Goal: Information Seeking & Learning: Check status

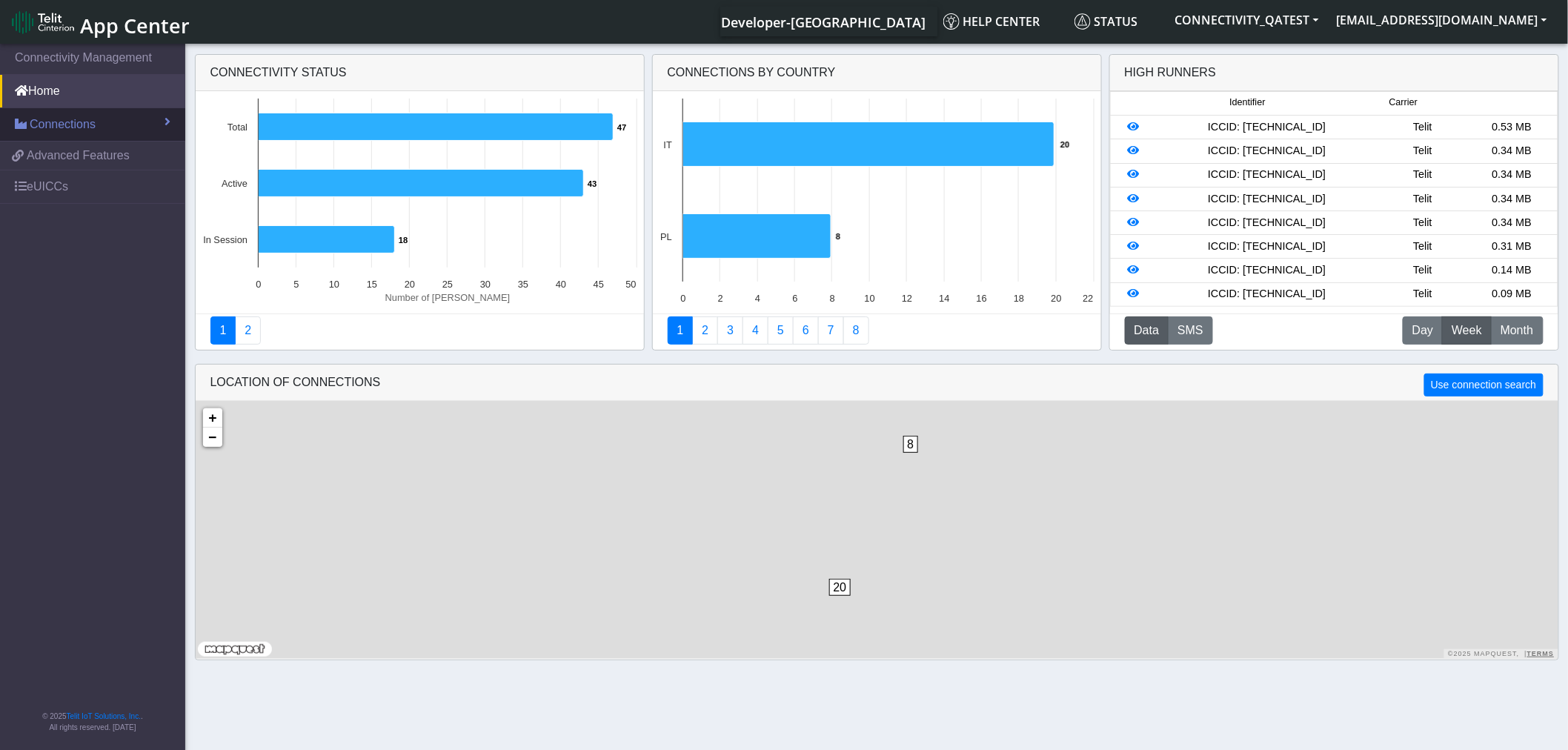
click at [75, 120] on span "Connections" at bounding box center [63, 124] width 66 height 18
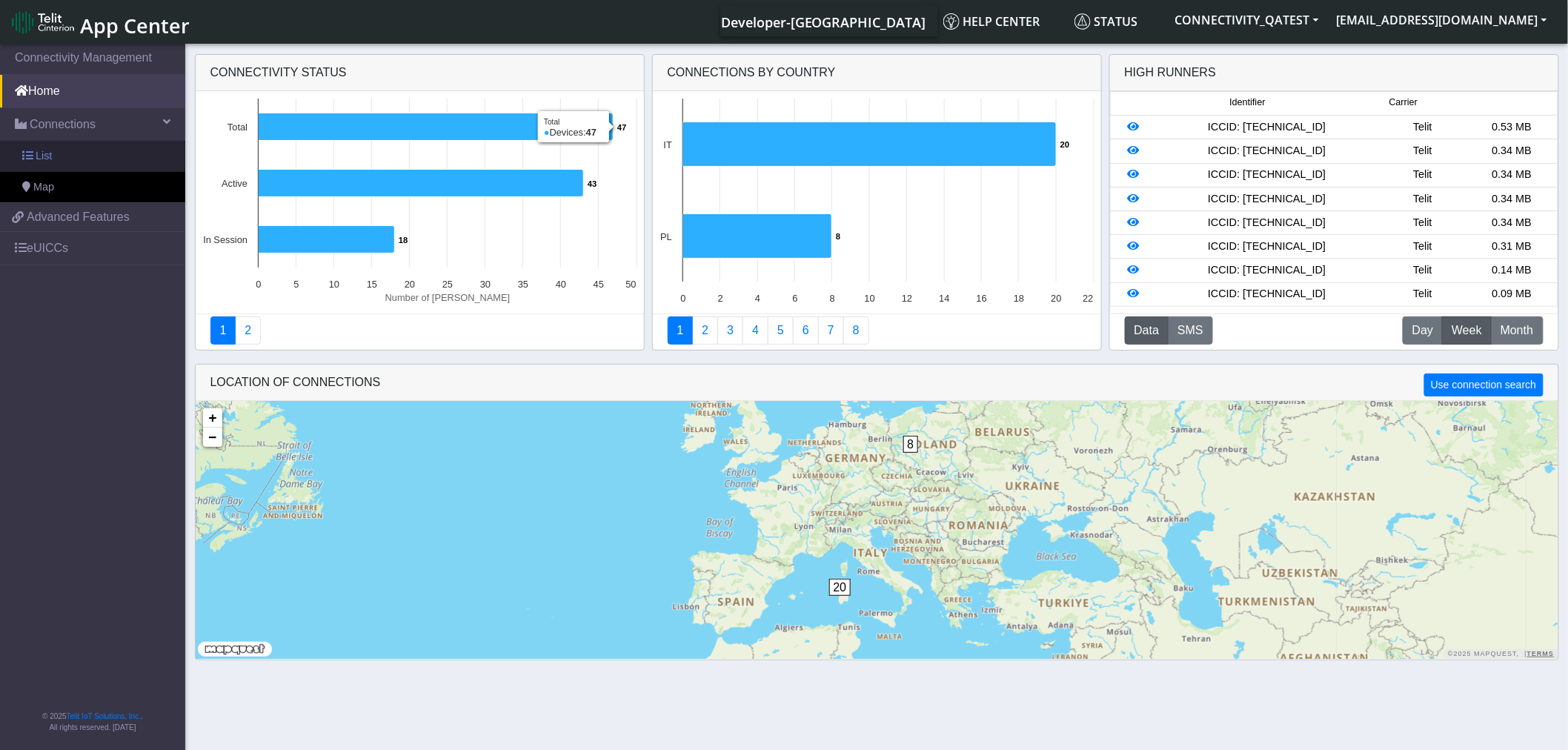
click at [55, 154] on link "List" at bounding box center [92, 156] width 185 height 31
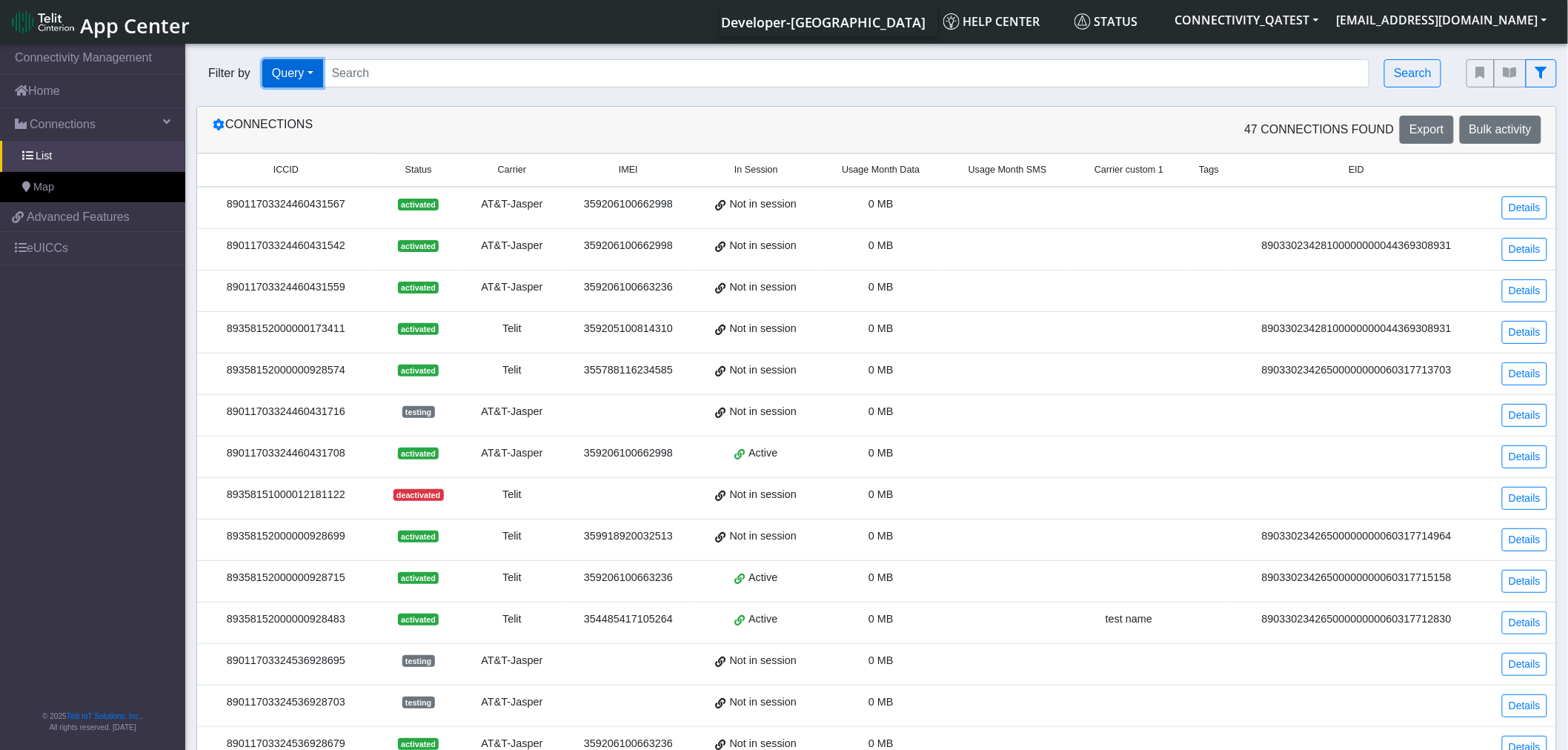
click at [294, 78] on button "Query" at bounding box center [293, 72] width 61 height 28
click at [317, 176] on button "Tags" at bounding box center [321, 178] width 117 height 23
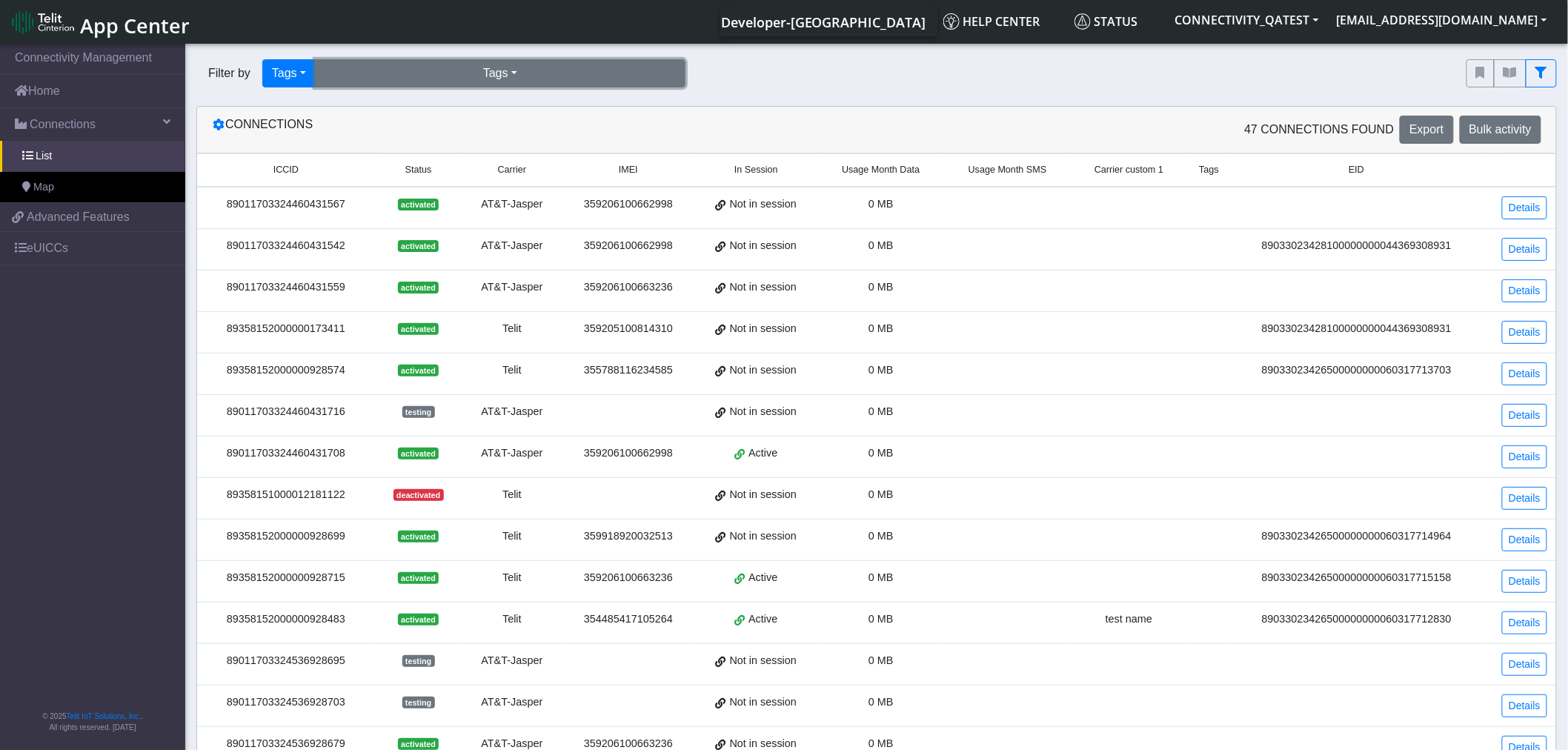
click at [449, 77] on button "Tags" at bounding box center [500, 72] width 371 height 28
click at [446, 105] on button "incompatible-pl (3)" at bounding box center [500, 107] width 369 height 23
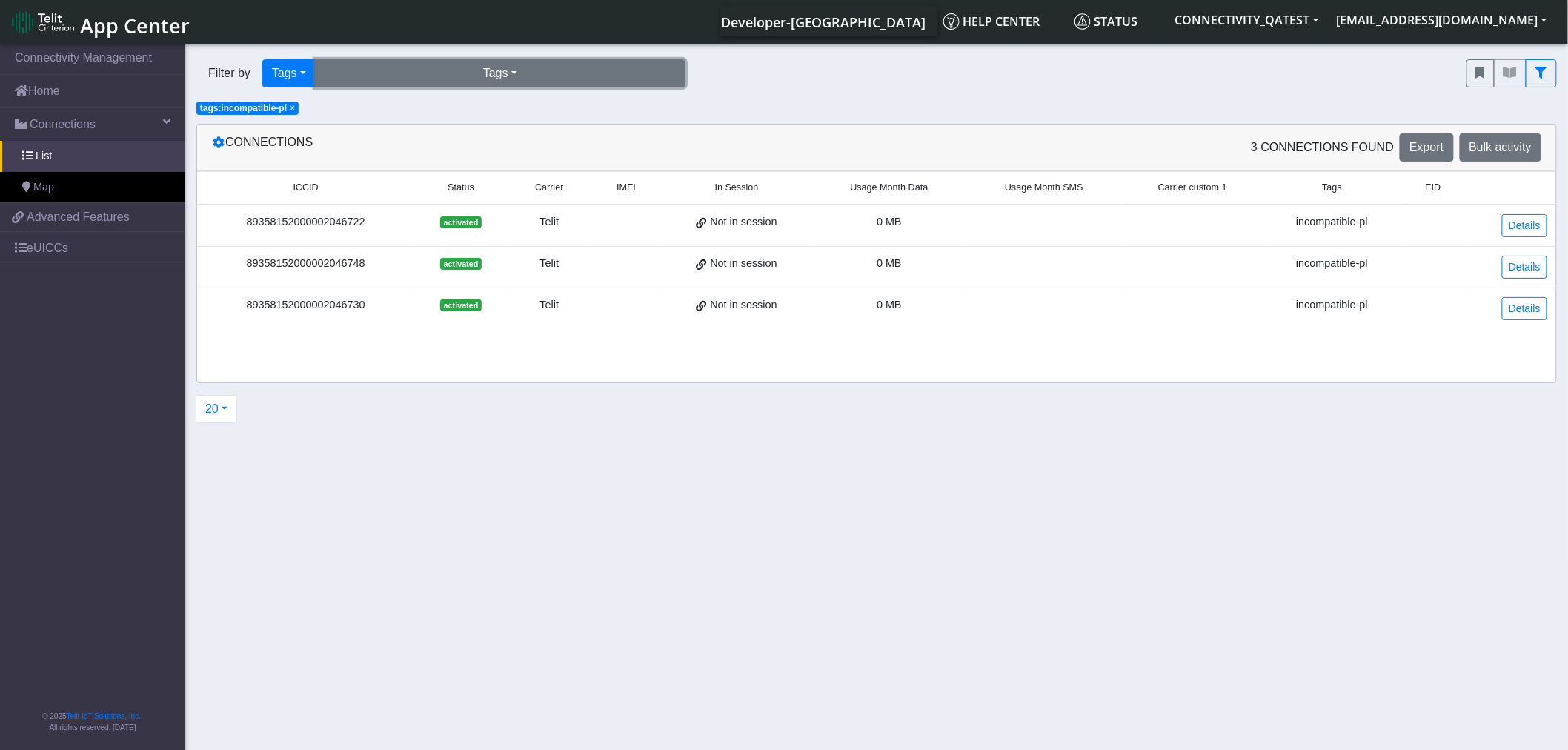
click at [388, 67] on button "Tags" at bounding box center [500, 72] width 371 height 28
click at [378, 130] on button "[PERSON_NAME] (0)" at bounding box center [500, 131] width 369 height 23
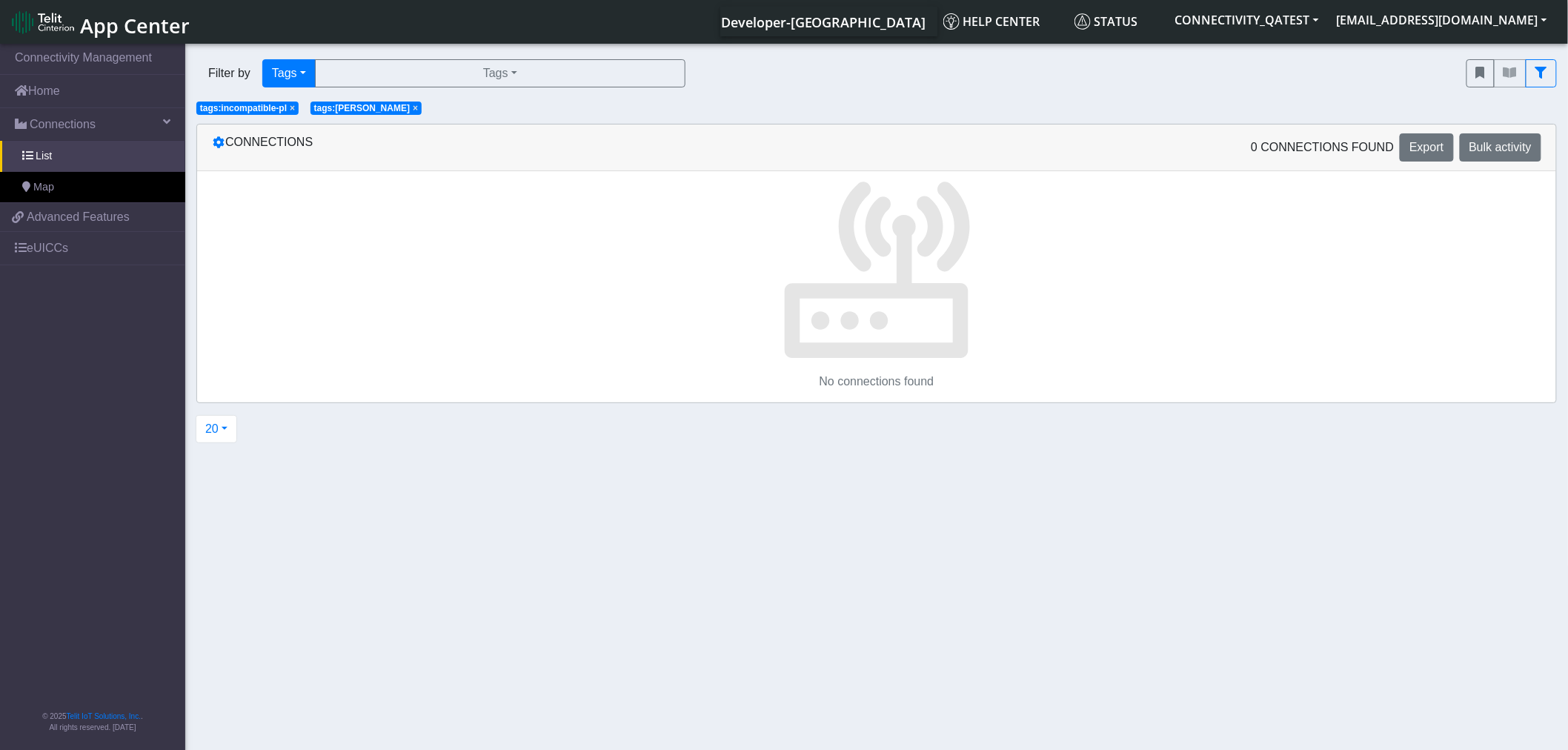
click at [294, 109] on span "×" at bounding box center [293, 108] width 5 height 11
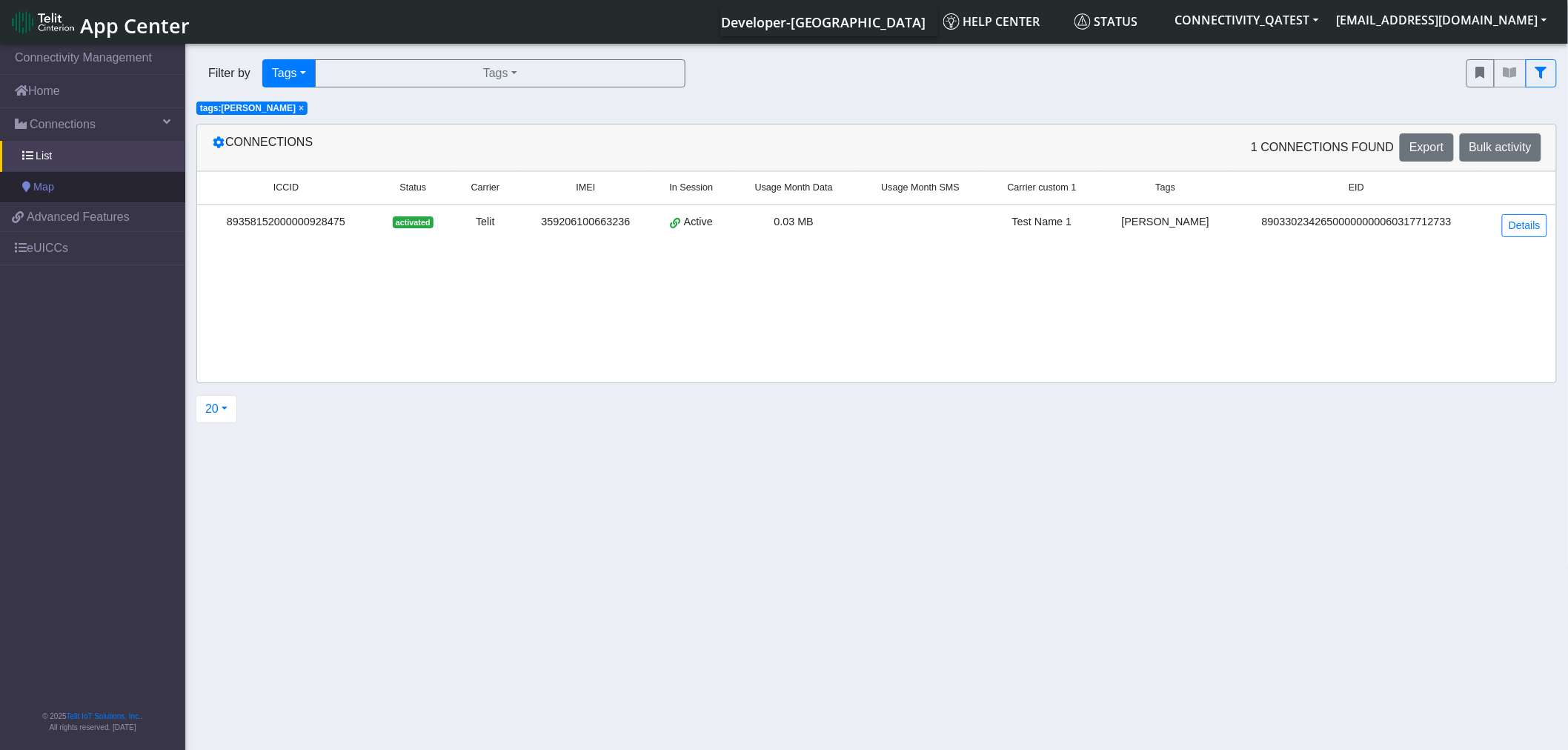
click at [71, 189] on link "Map" at bounding box center [92, 187] width 185 height 31
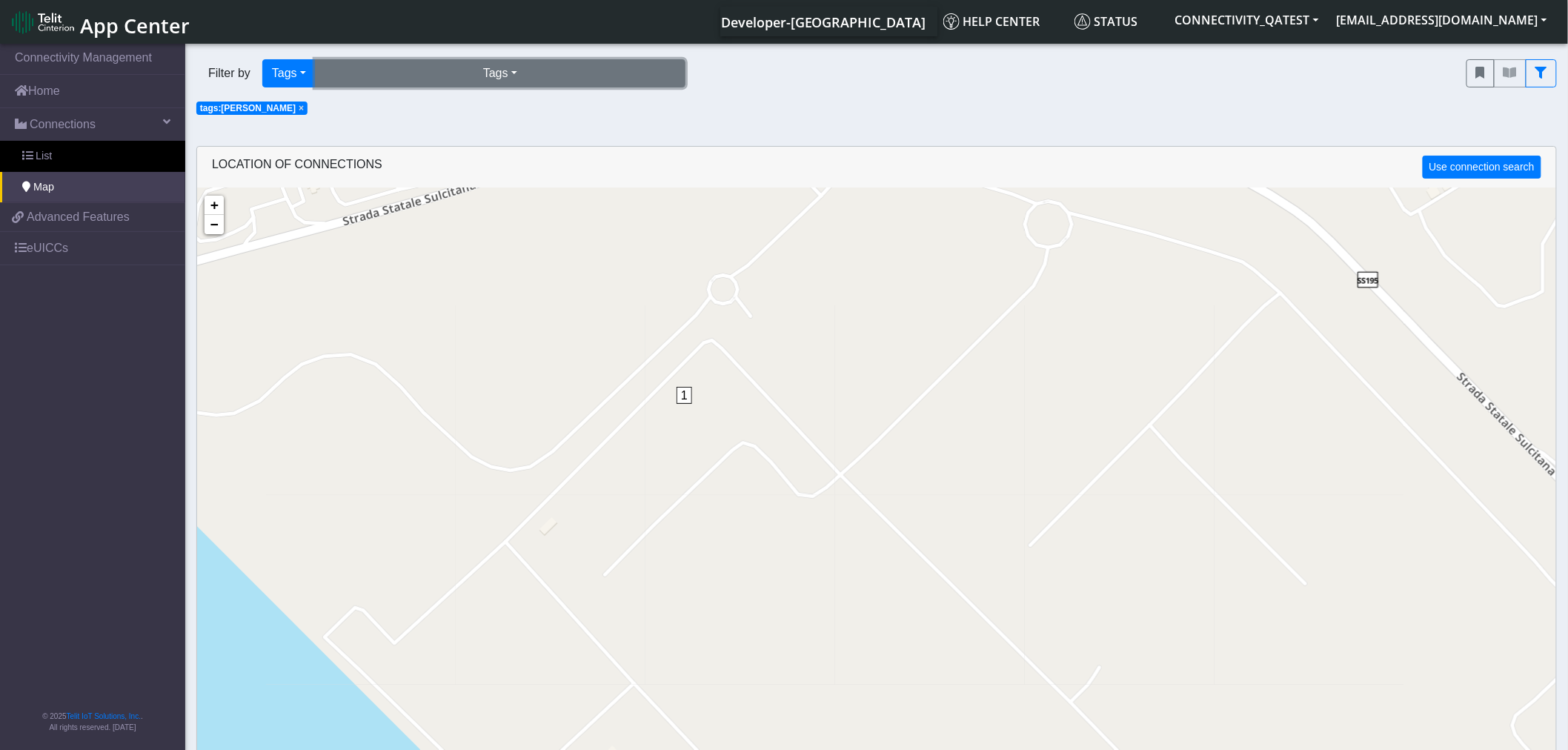
click at [439, 76] on button "Tags" at bounding box center [500, 72] width 371 height 28
click at [410, 111] on button "incompatible-pl (0)" at bounding box center [500, 107] width 369 height 23
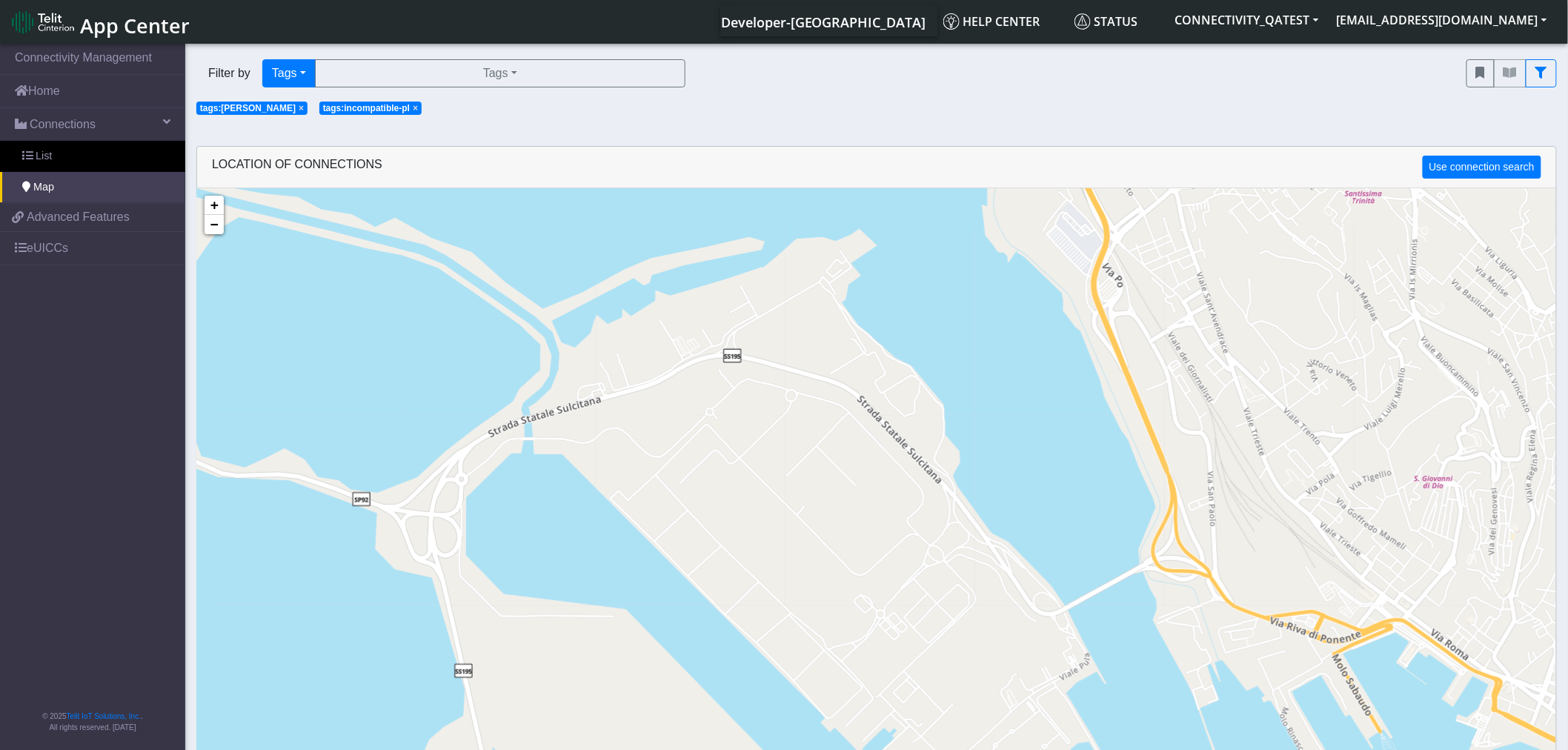
click at [299, 109] on span "×" at bounding box center [302, 108] width 5 height 11
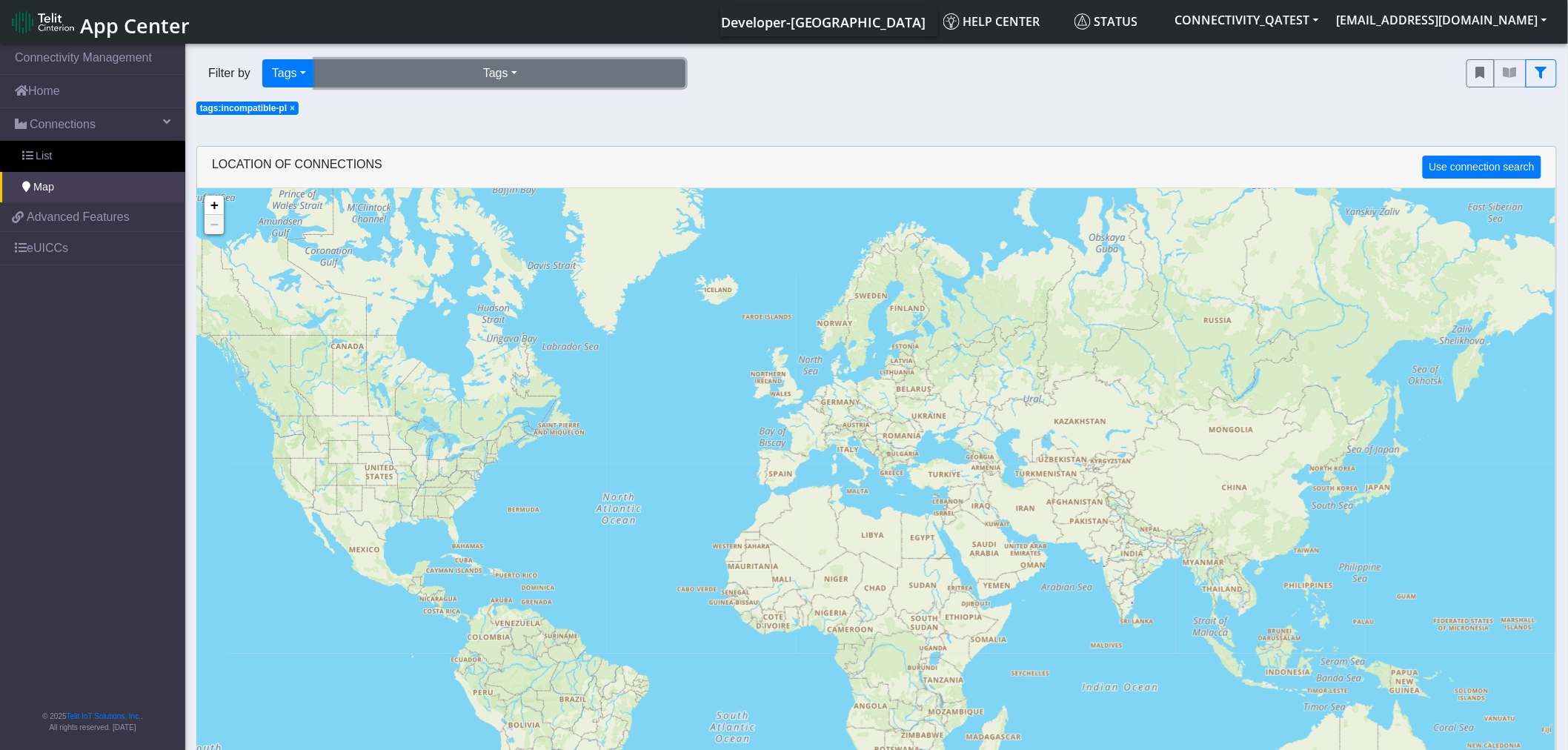
click at [405, 76] on button "Tags" at bounding box center [500, 72] width 371 height 28
click at [402, 104] on button "incompatible-pl (3)" at bounding box center [500, 107] width 369 height 23
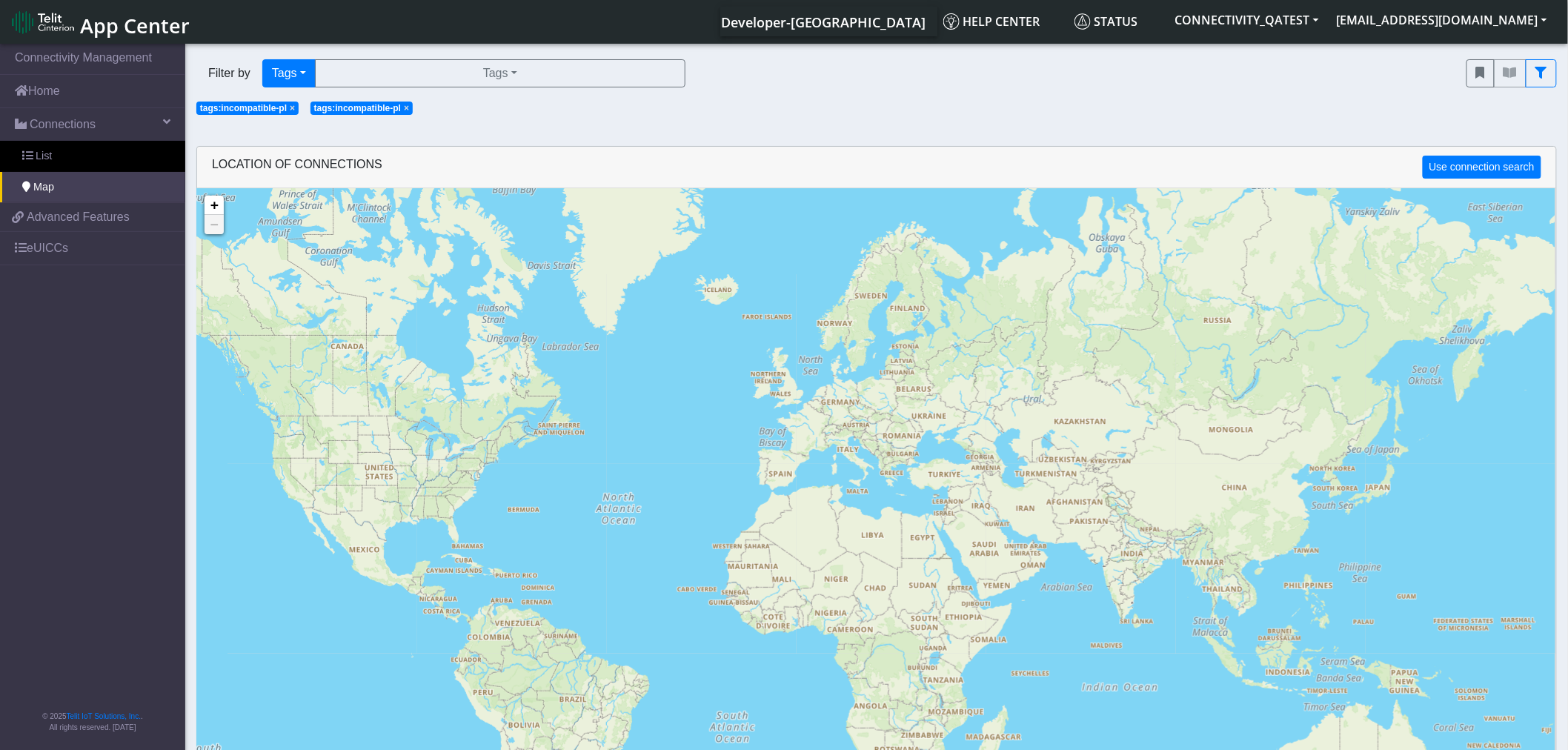
click at [294, 111] on span "×" at bounding box center [293, 108] width 5 height 11
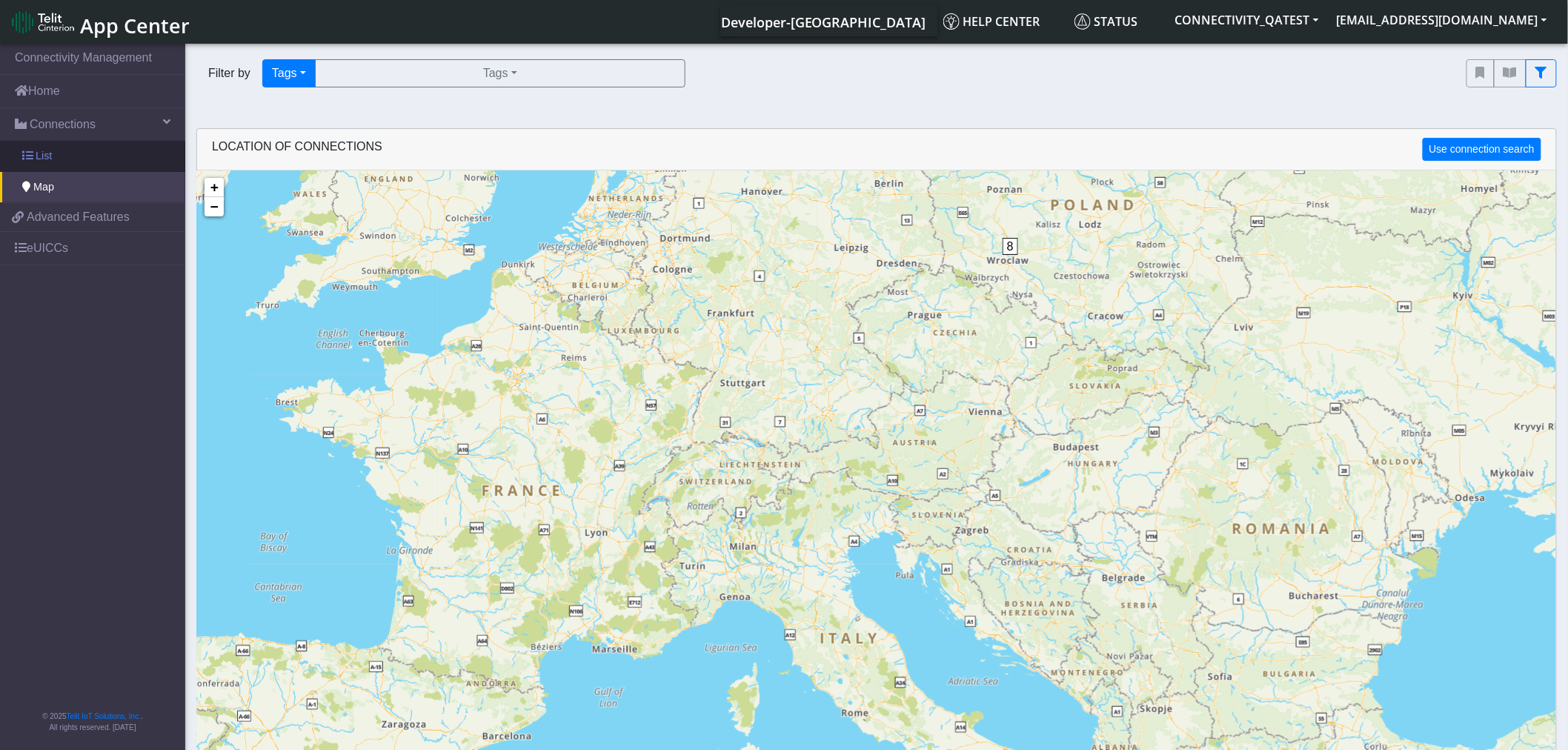
click at [70, 156] on link "List" at bounding box center [92, 156] width 185 height 31
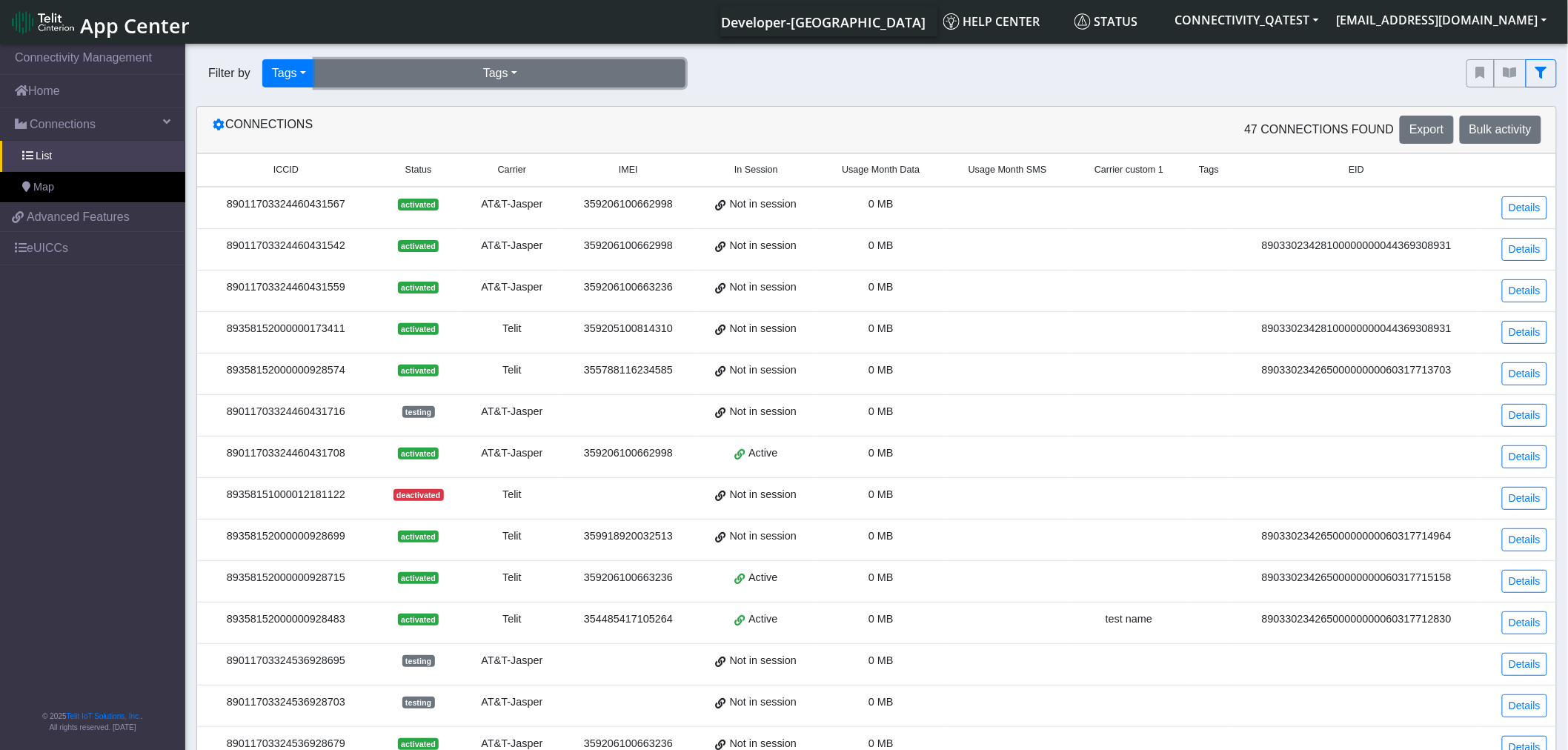
click at [462, 76] on button "Tags" at bounding box center [500, 72] width 371 height 28
click at [402, 107] on button "incompatible-pl (3)" at bounding box center [500, 107] width 369 height 23
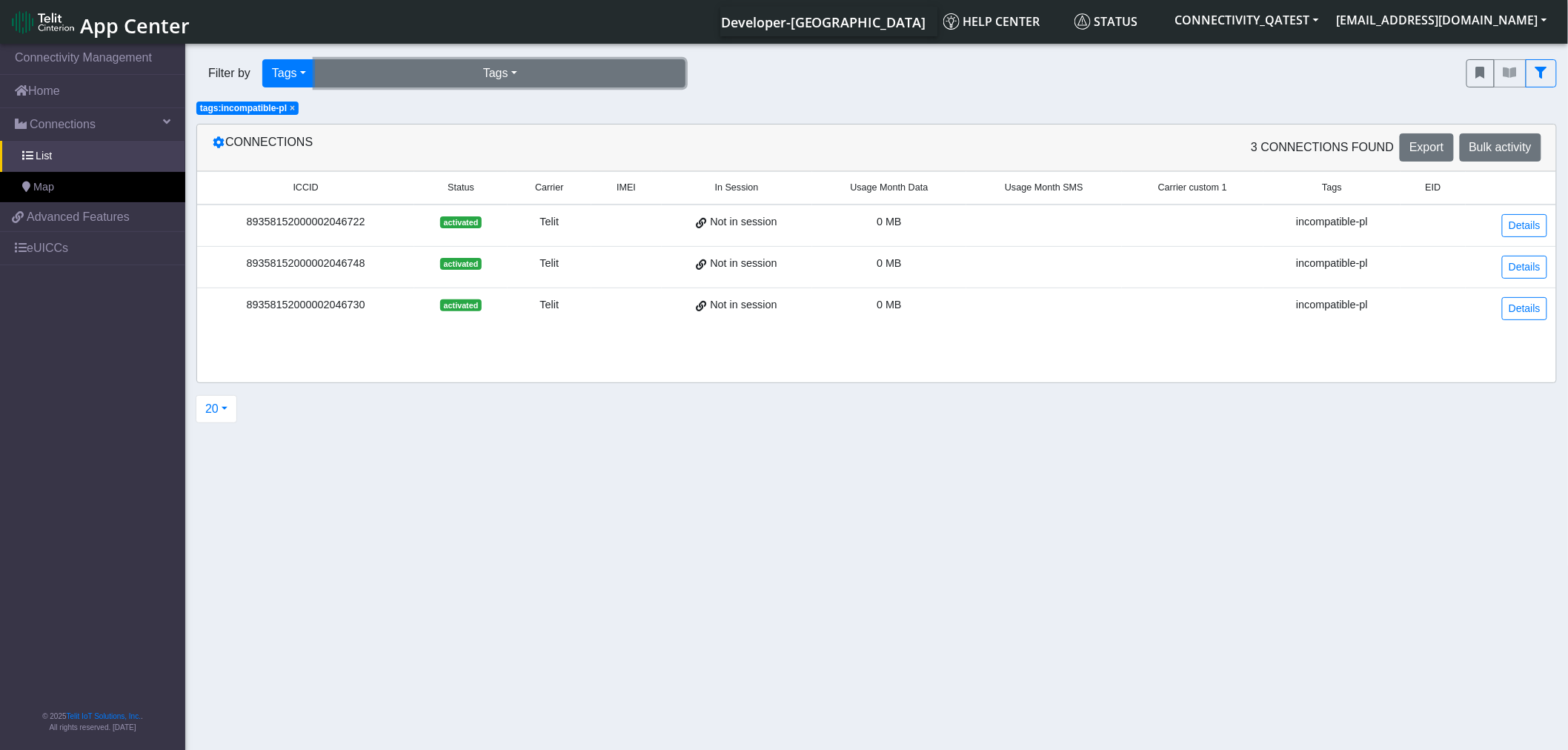
click at [473, 76] on button "Tags" at bounding box center [500, 72] width 371 height 28
click at [452, 107] on button "incompatible-pl (3)" at bounding box center [500, 107] width 369 height 23
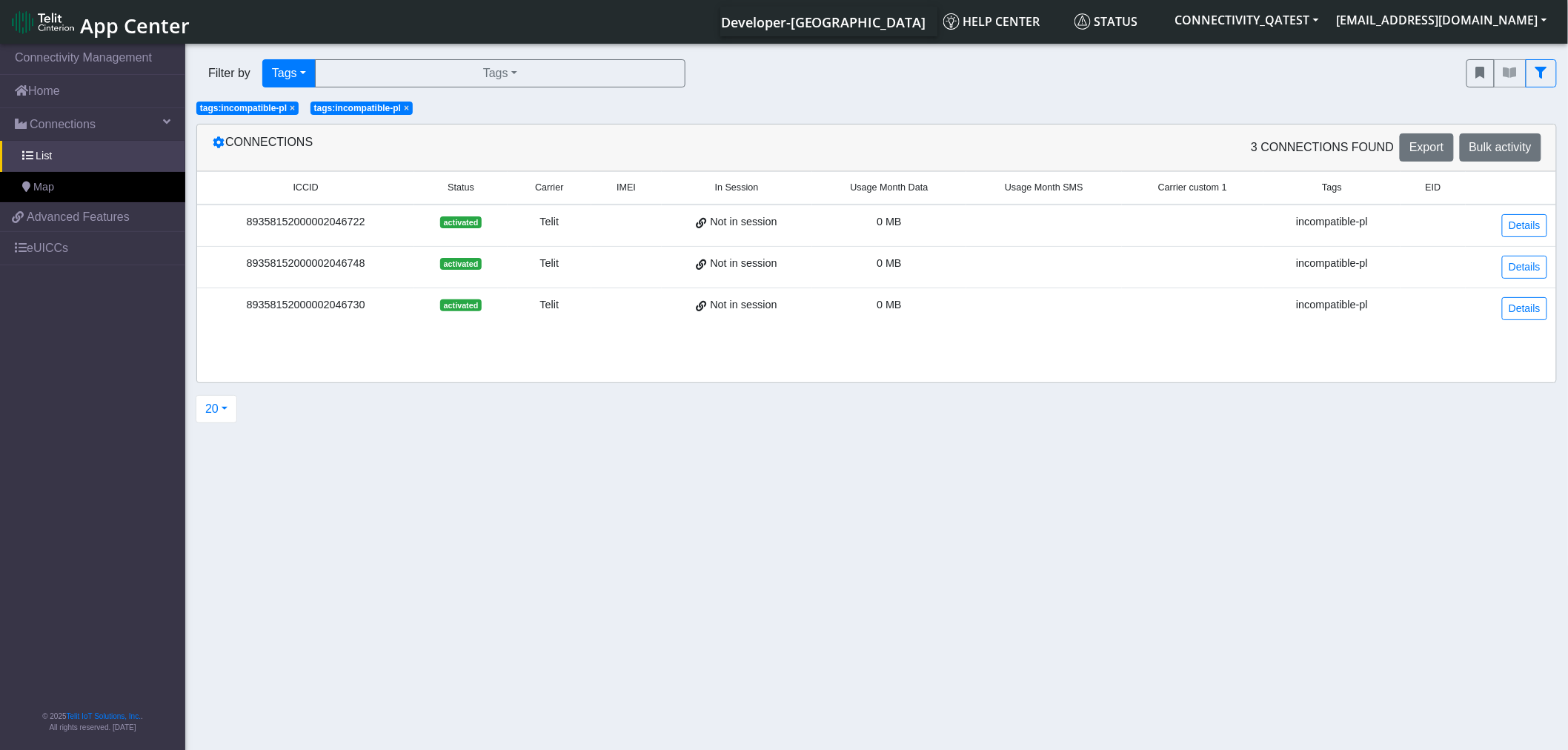
click at [408, 110] on span "×" at bounding box center [406, 108] width 5 height 11
click at [1486, 75] on button "fitlers menu" at bounding box center [1479, 72] width 28 height 28
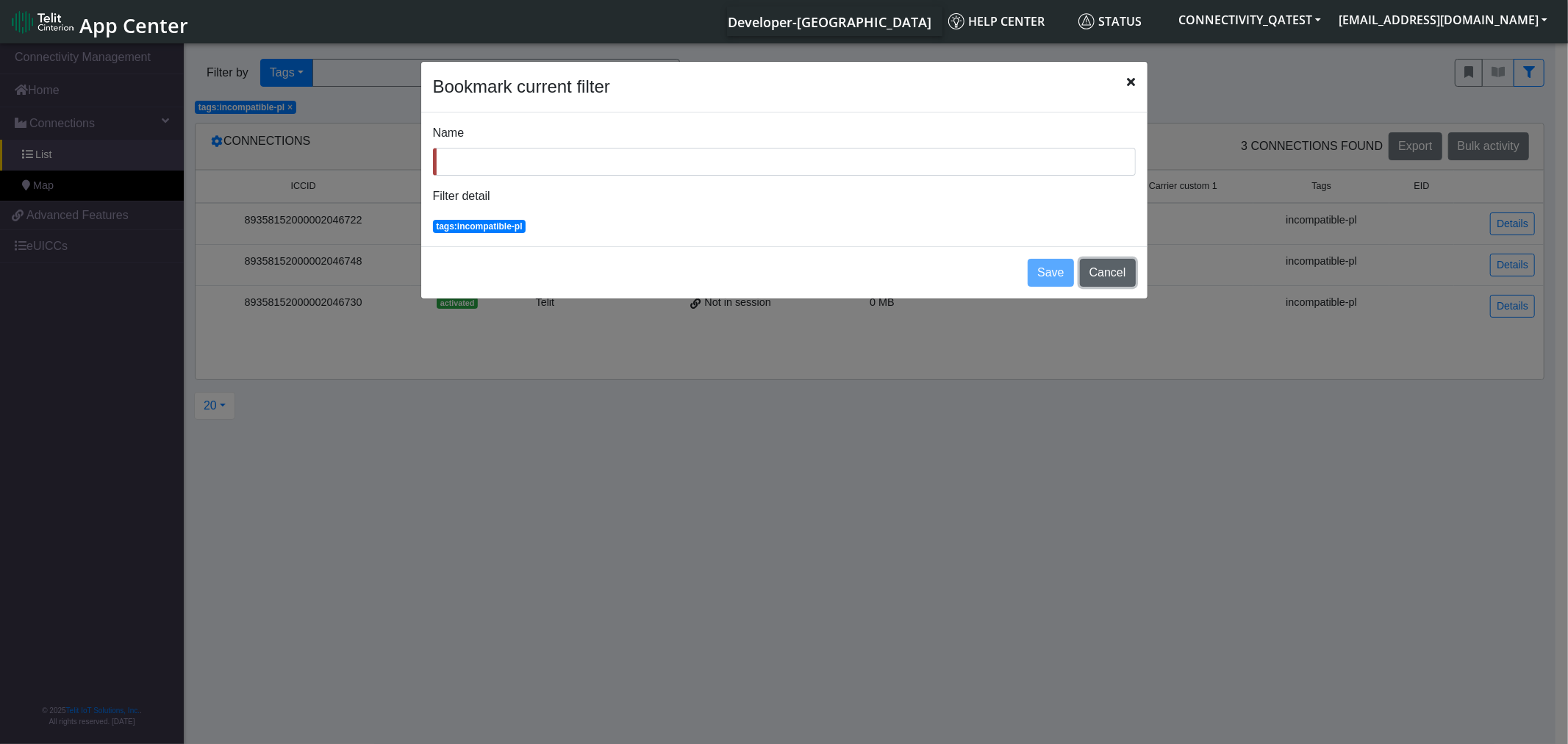
click at [1120, 273] on button "Cancel" at bounding box center [1107, 272] width 56 height 28
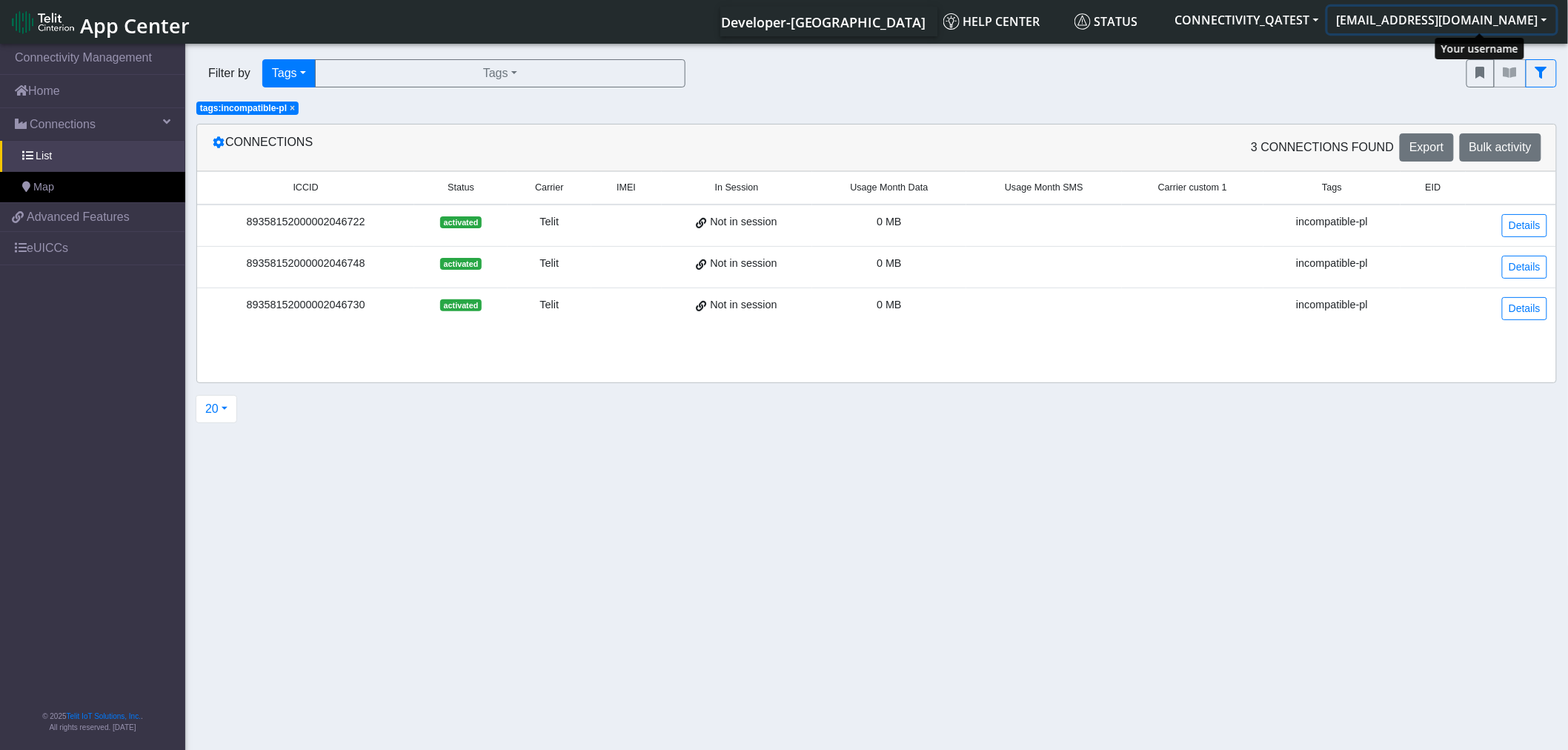
click at [1473, 21] on button "michela.lai@telit.com" at bounding box center [1441, 20] width 228 height 27
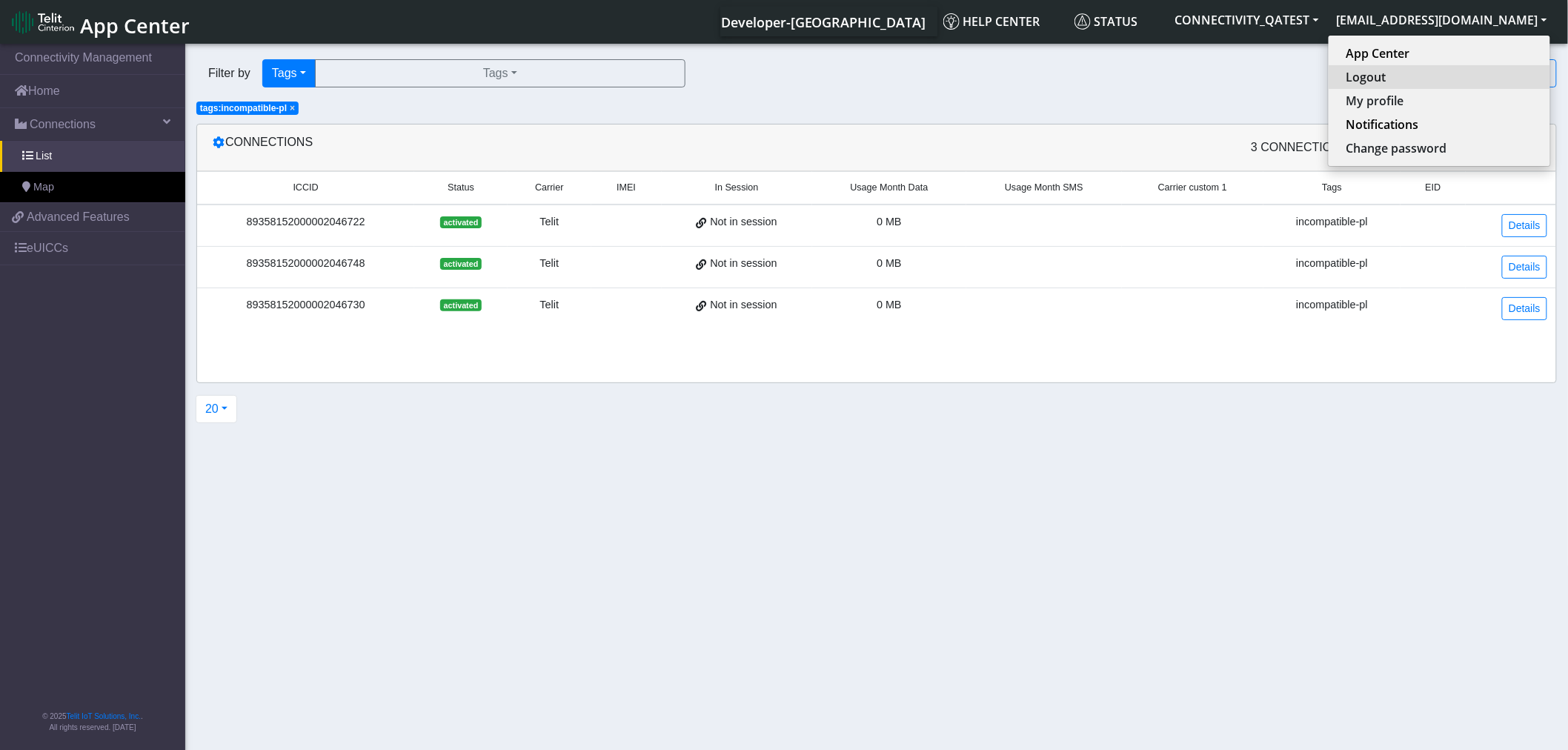
click at [1470, 71] on button "Logout" at bounding box center [1438, 77] width 221 height 23
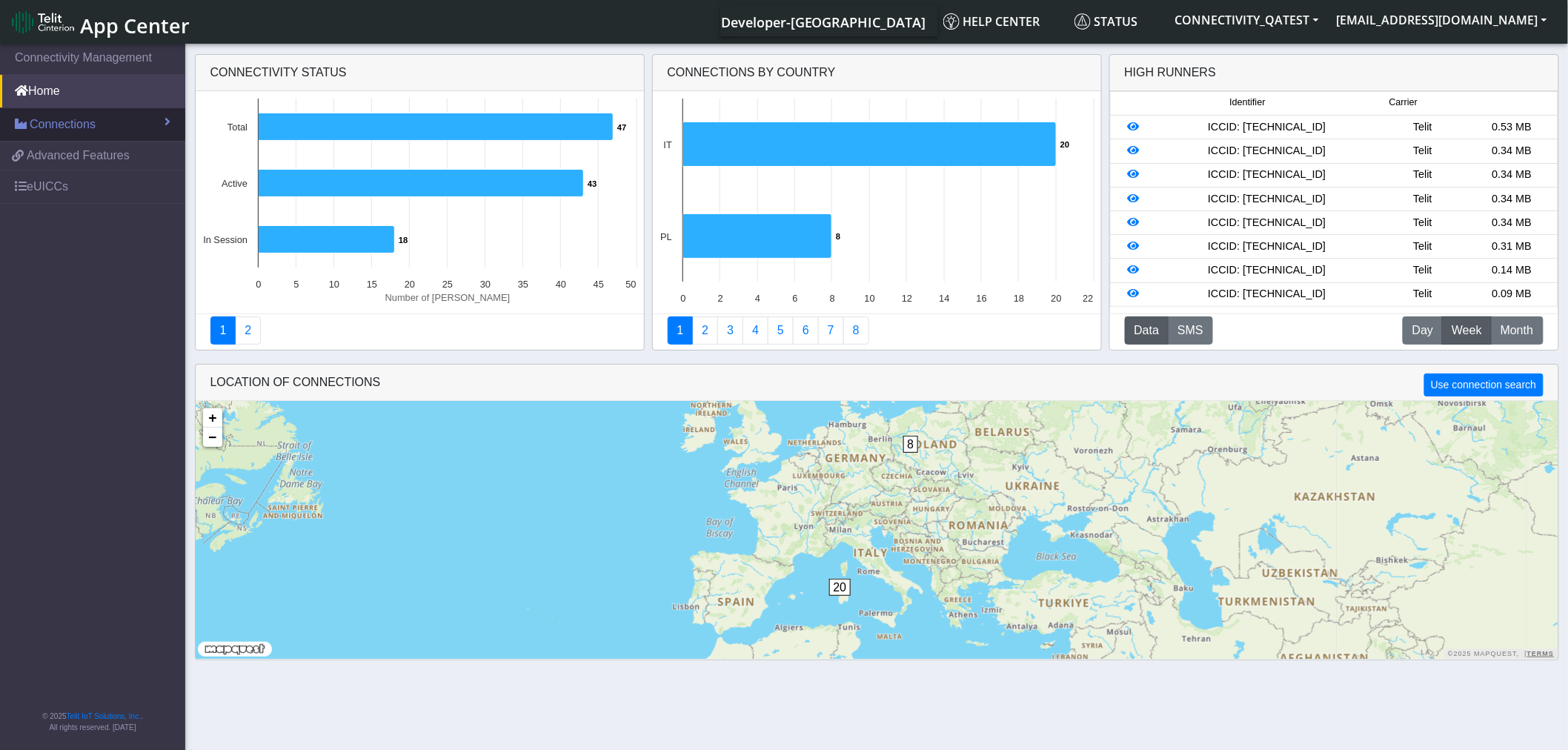
click at [87, 123] on span "Connections" at bounding box center [63, 124] width 66 height 18
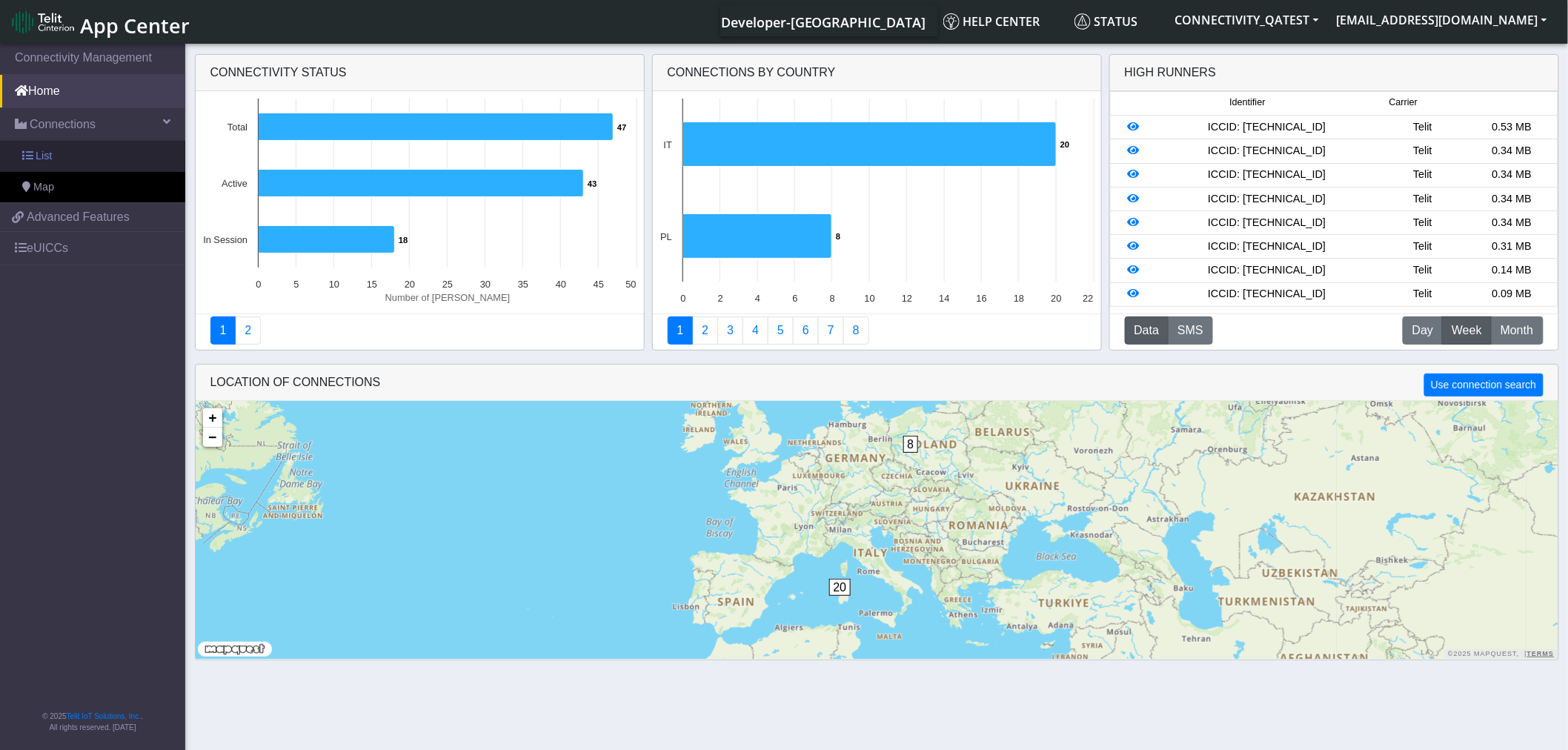
click at [59, 153] on link "List" at bounding box center [92, 156] width 185 height 31
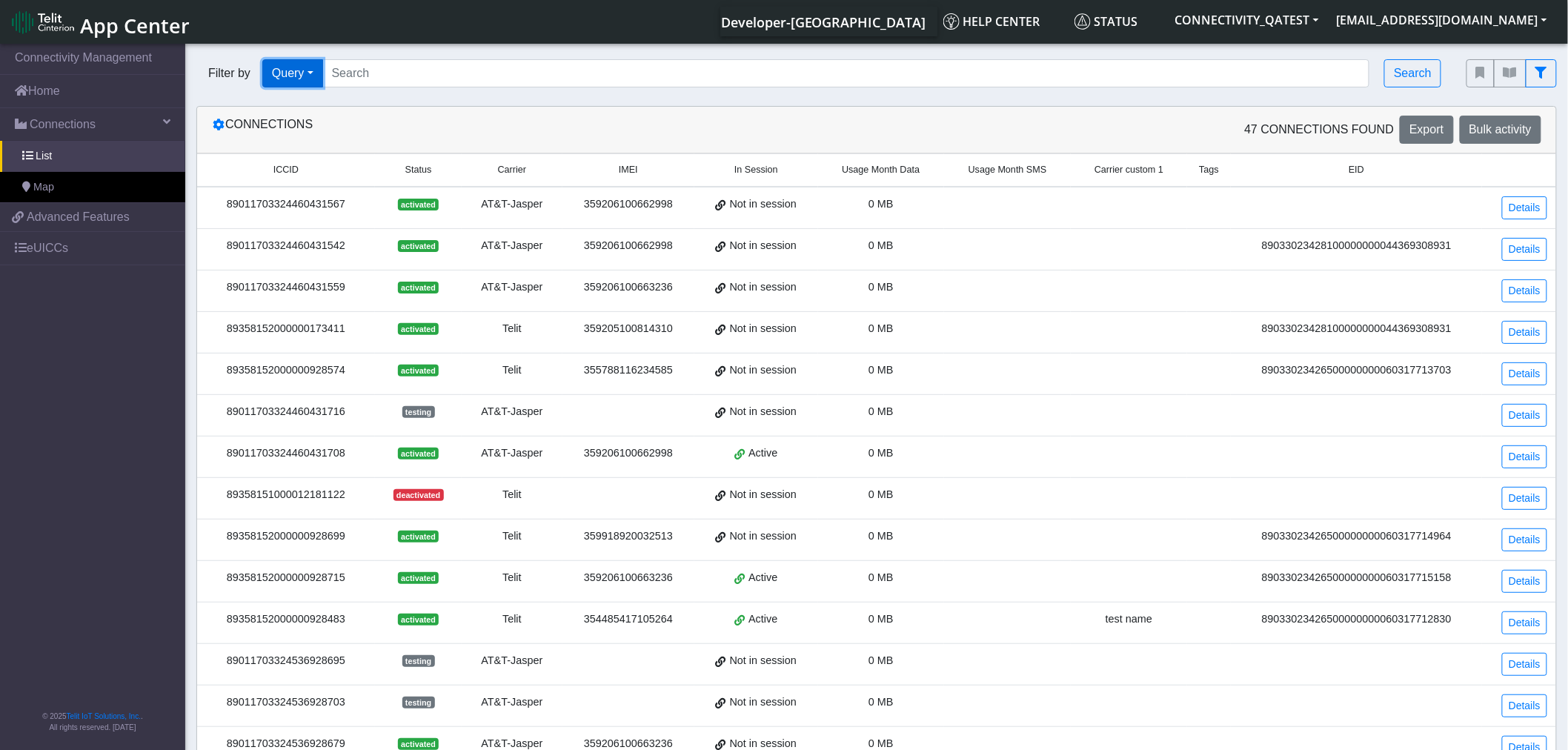
click at [275, 69] on button "Query" at bounding box center [293, 72] width 61 height 28
click at [285, 186] on button "Tags" at bounding box center [321, 178] width 117 height 23
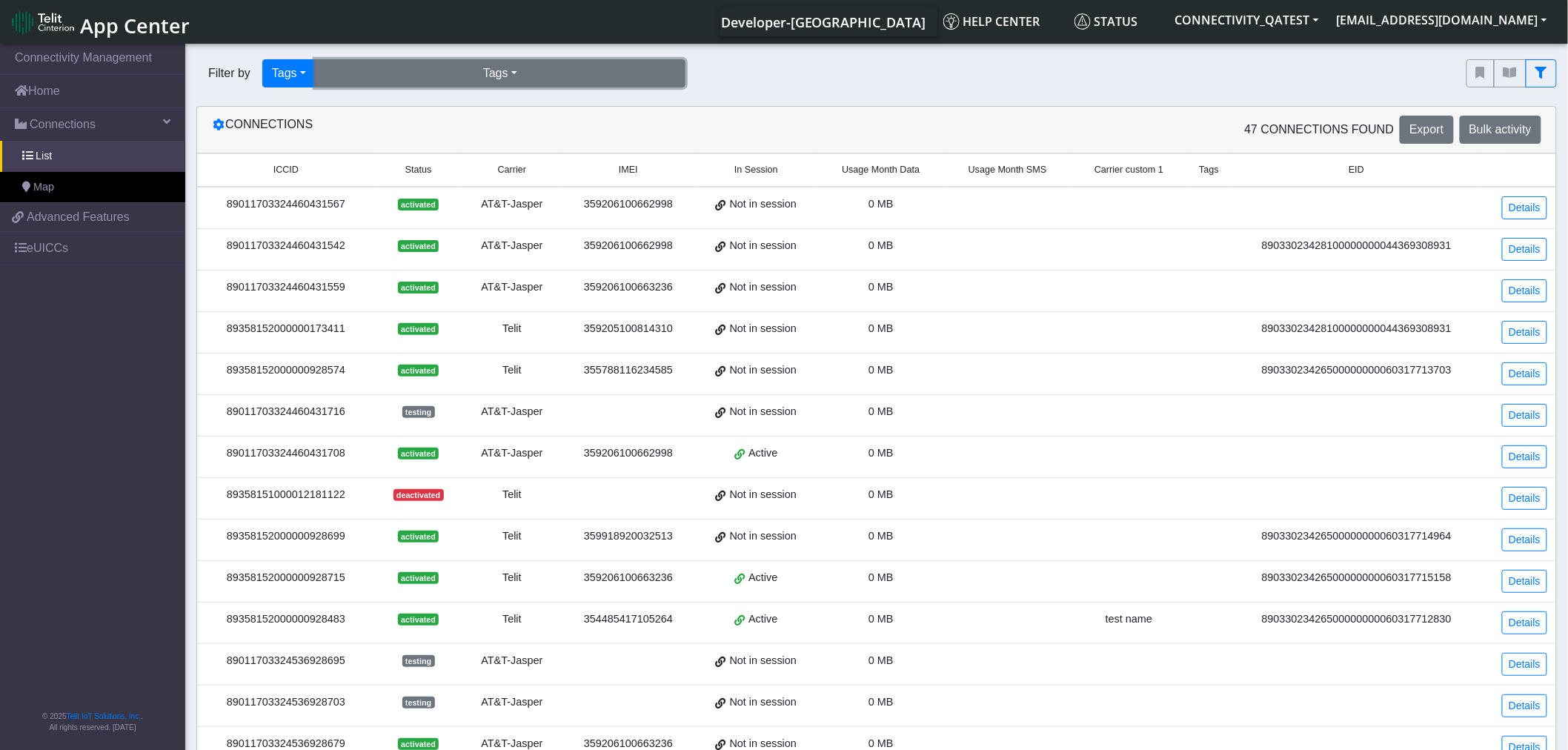
click at [452, 77] on button "Tags" at bounding box center [500, 72] width 371 height 28
click at [439, 104] on button "incompatible-pl (3)" at bounding box center [500, 107] width 369 height 23
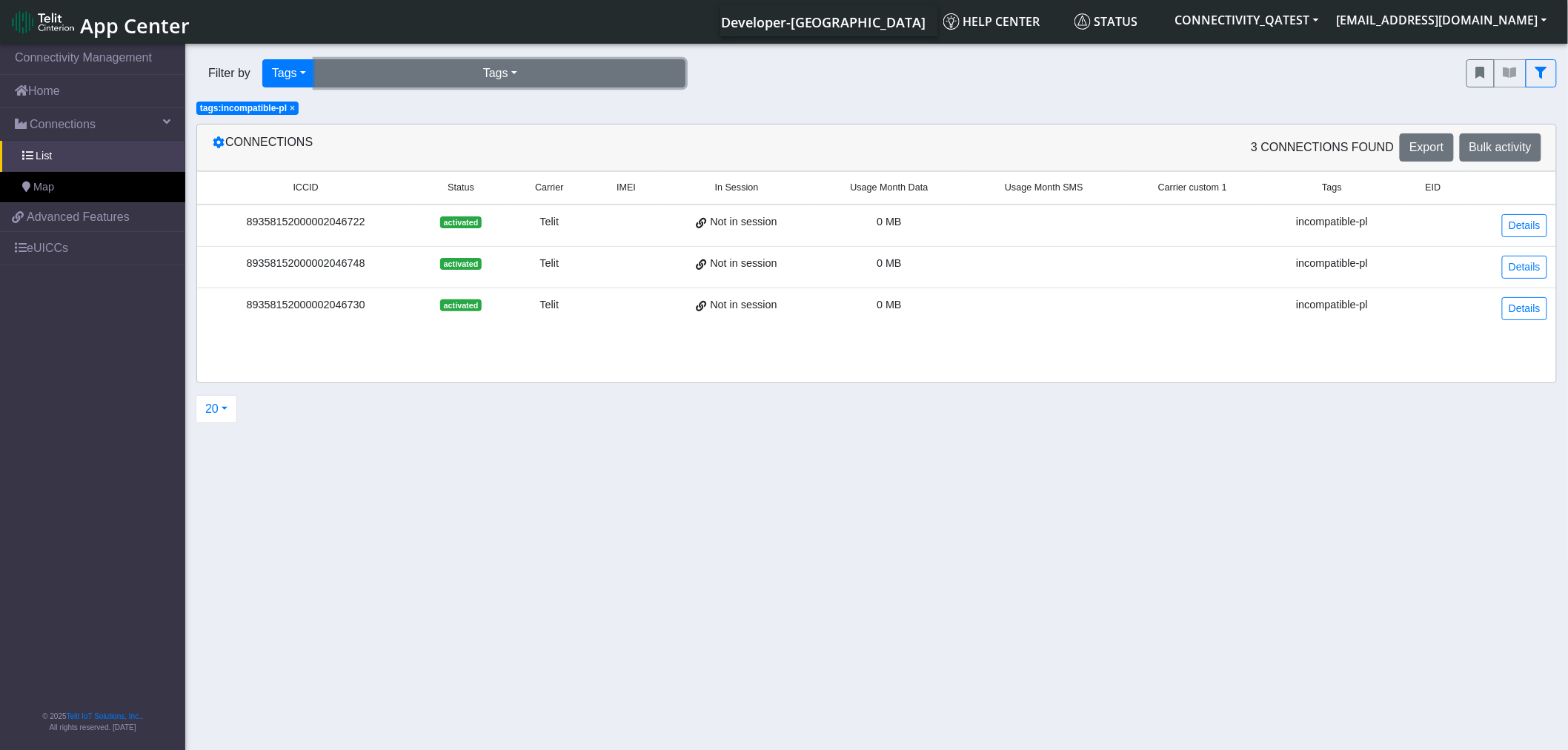
click at [393, 64] on button "Tags" at bounding box center [500, 72] width 371 height 28
click at [382, 111] on button "incompatible-pl (3)" at bounding box center [500, 107] width 369 height 23
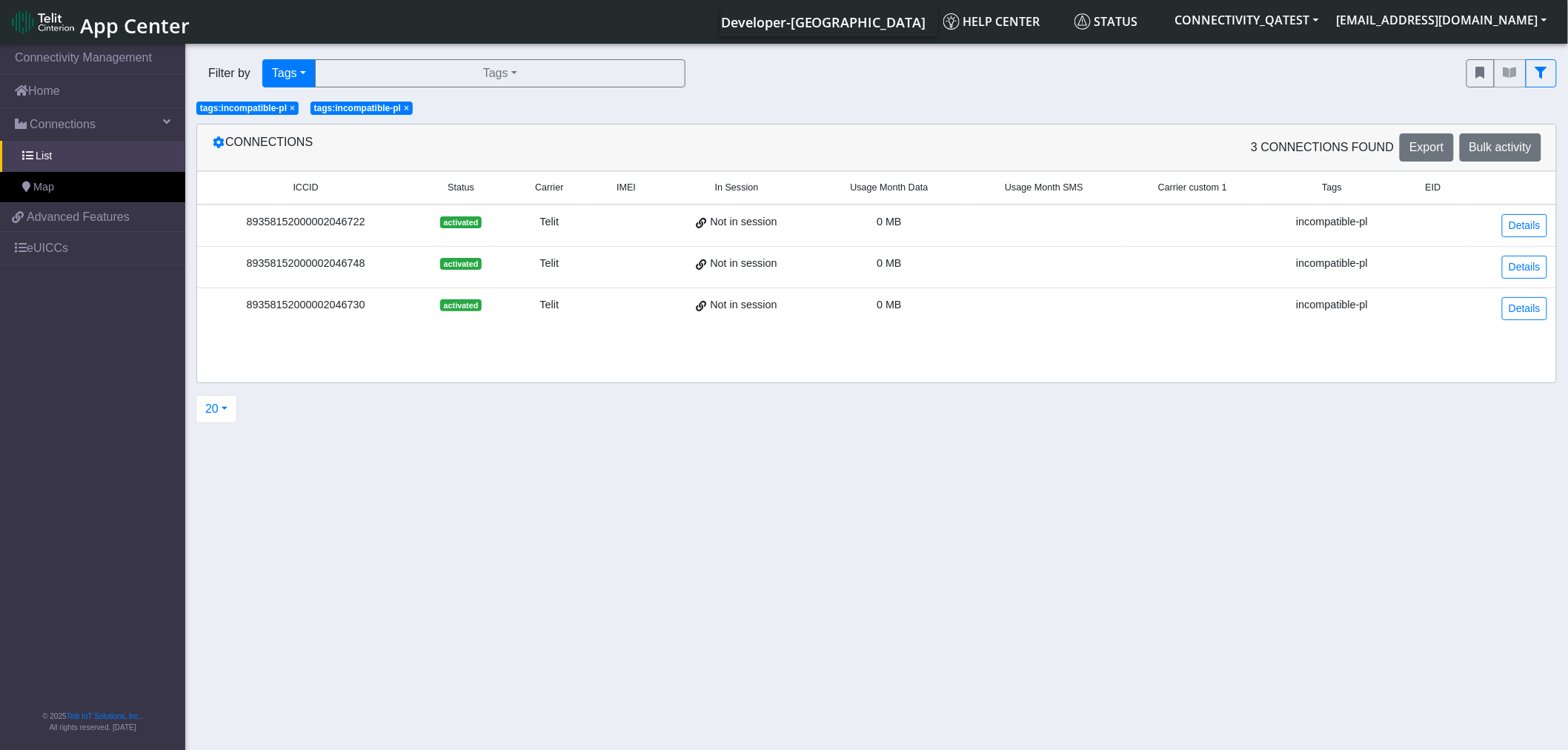
click at [409, 109] on span "×" at bounding box center [406, 108] width 5 height 11
click at [69, 187] on link "Map" at bounding box center [92, 187] width 185 height 31
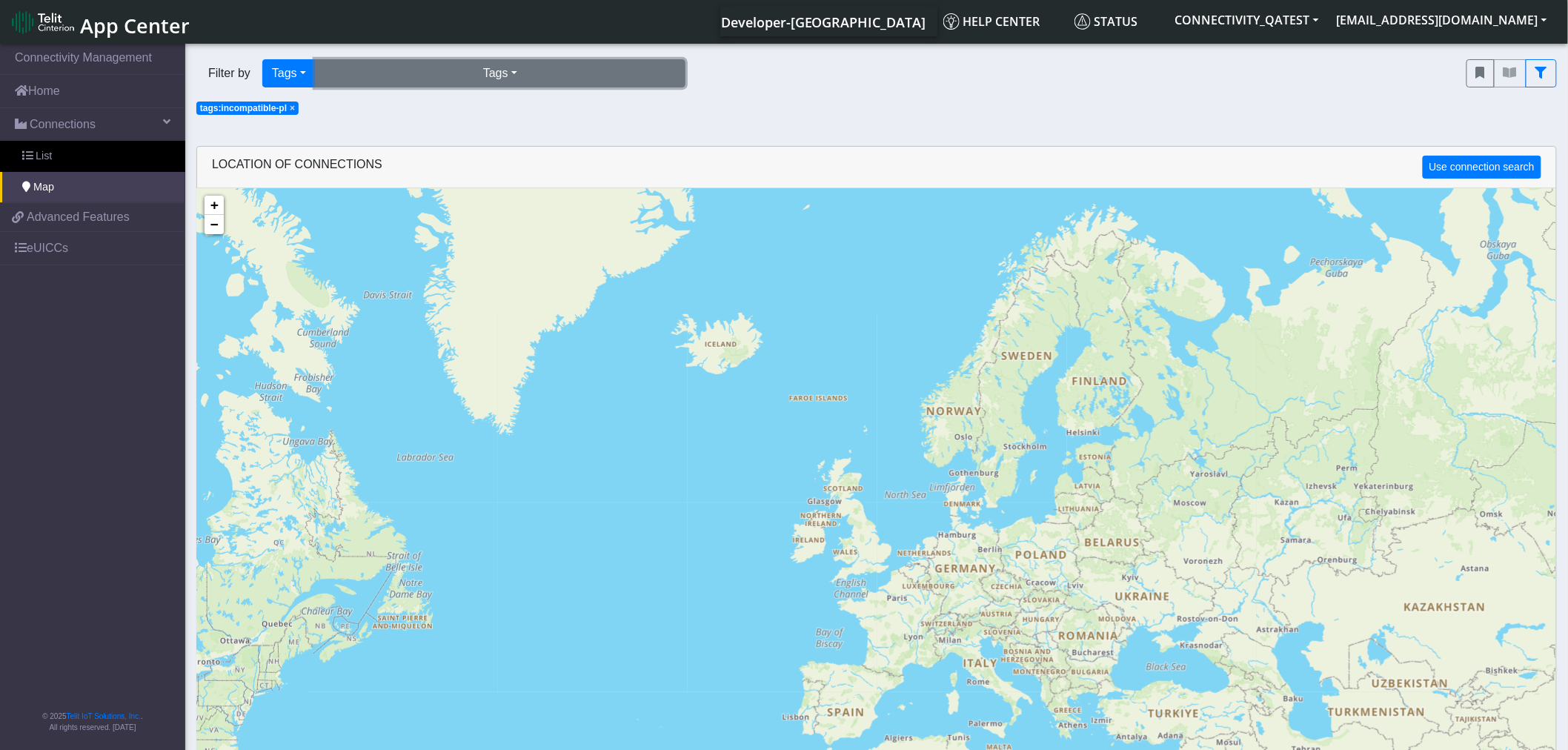
click at [437, 79] on button "Tags" at bounding box center [500, 72] width 371 height 28
click at [437, 113] on button "incompatible-pl (3)" at bounding box center [500, 107] width 369 height 23
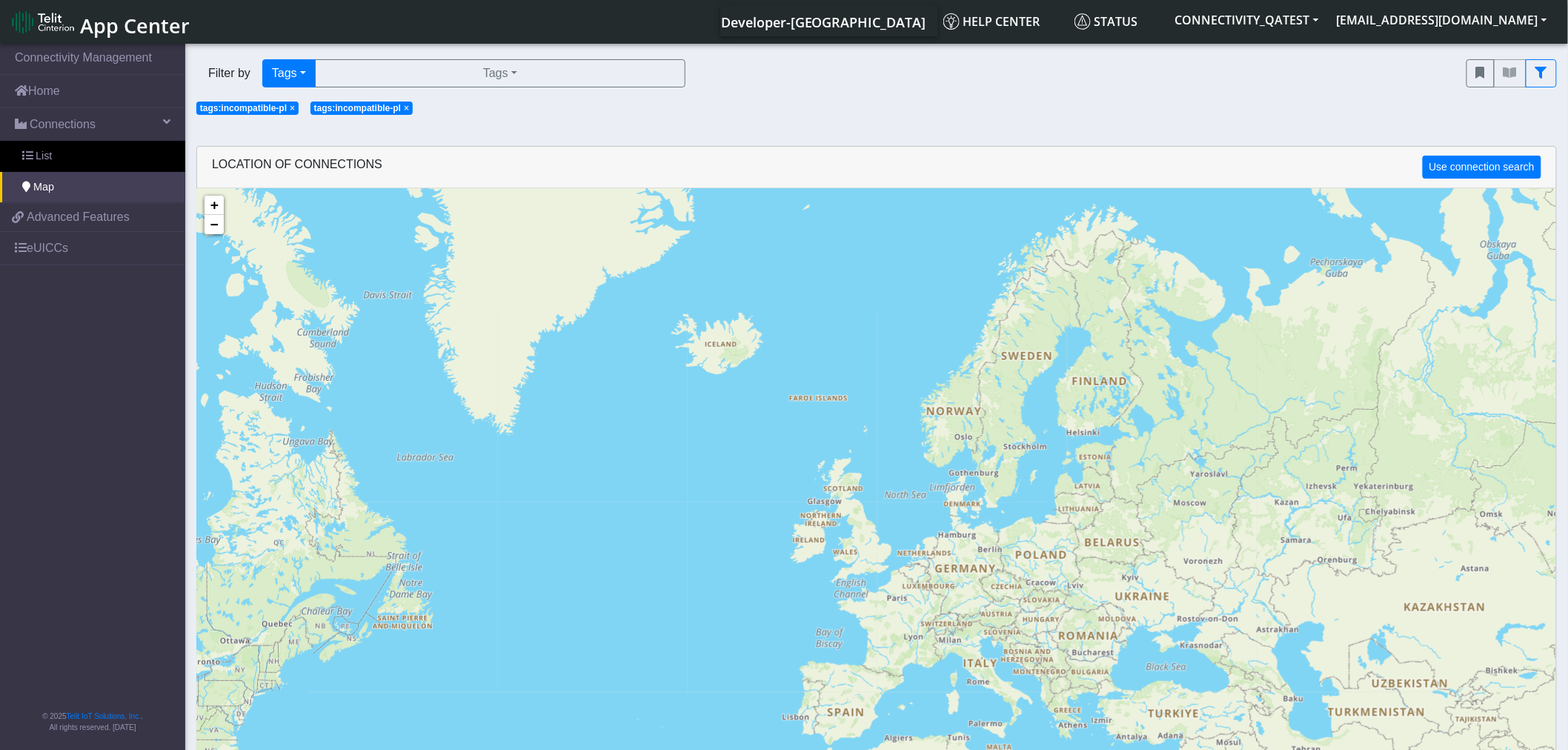
click at [293, 108] on span "×" at bounding box center [293, 108] width 5 height 11
click at [292, 113] on span "×" at bounding box center [293, 108] width 5 height 11
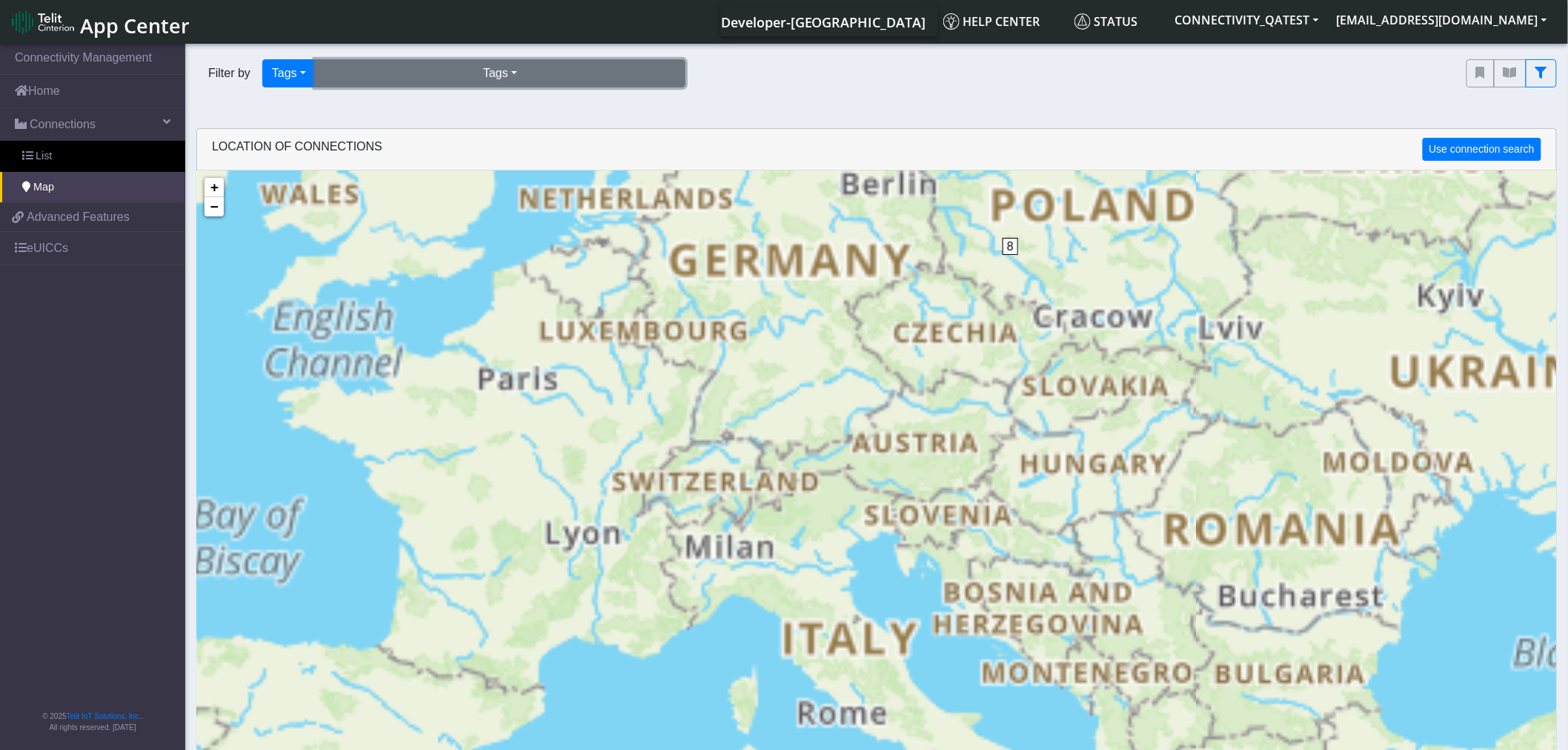
click at [389, 70] on button "Tags" at bounding box center [500, 72] width 371 height 28
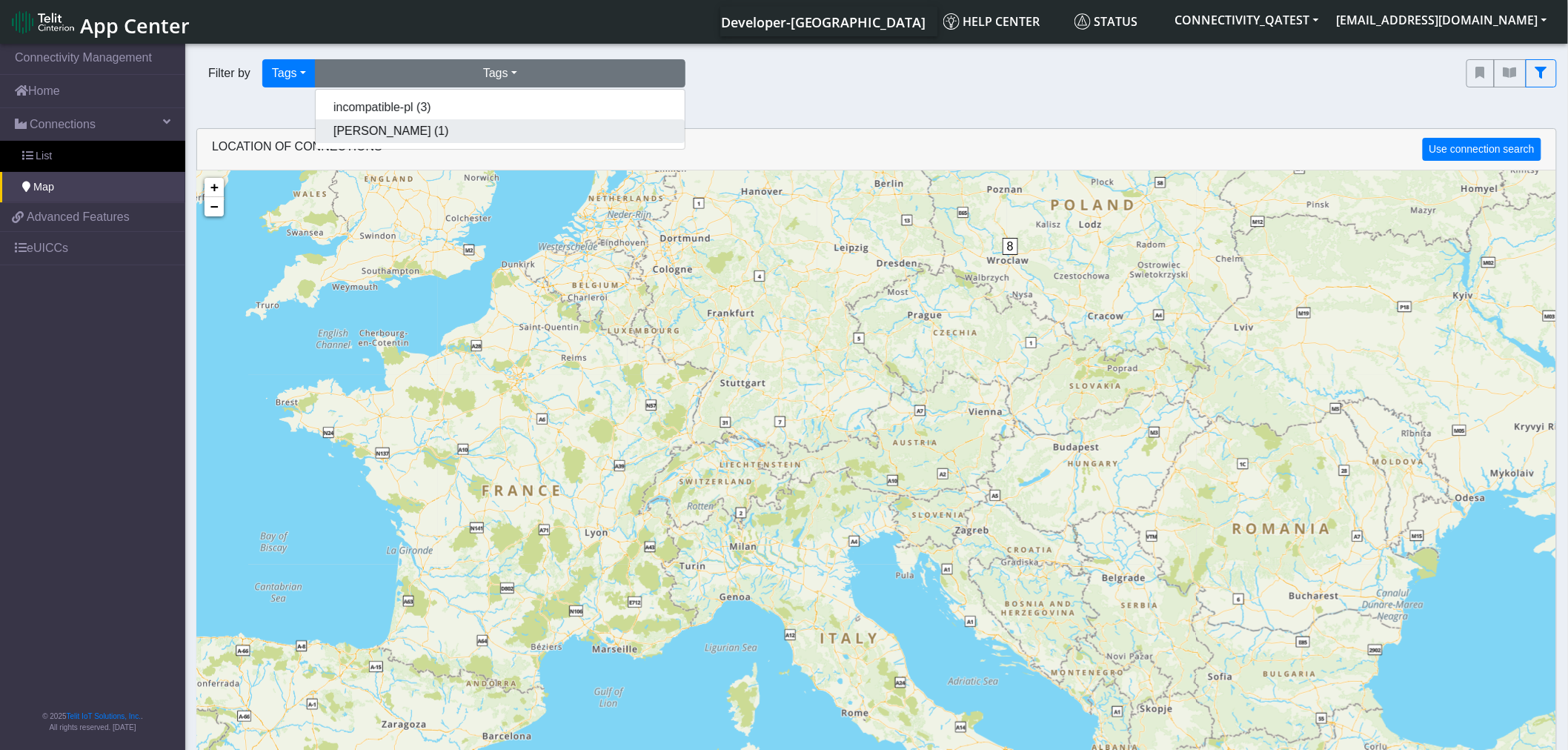
click at [376, 132] on button "[PERSON_NAME] (1)" at bounding box center [500, 131] width 369 height 23
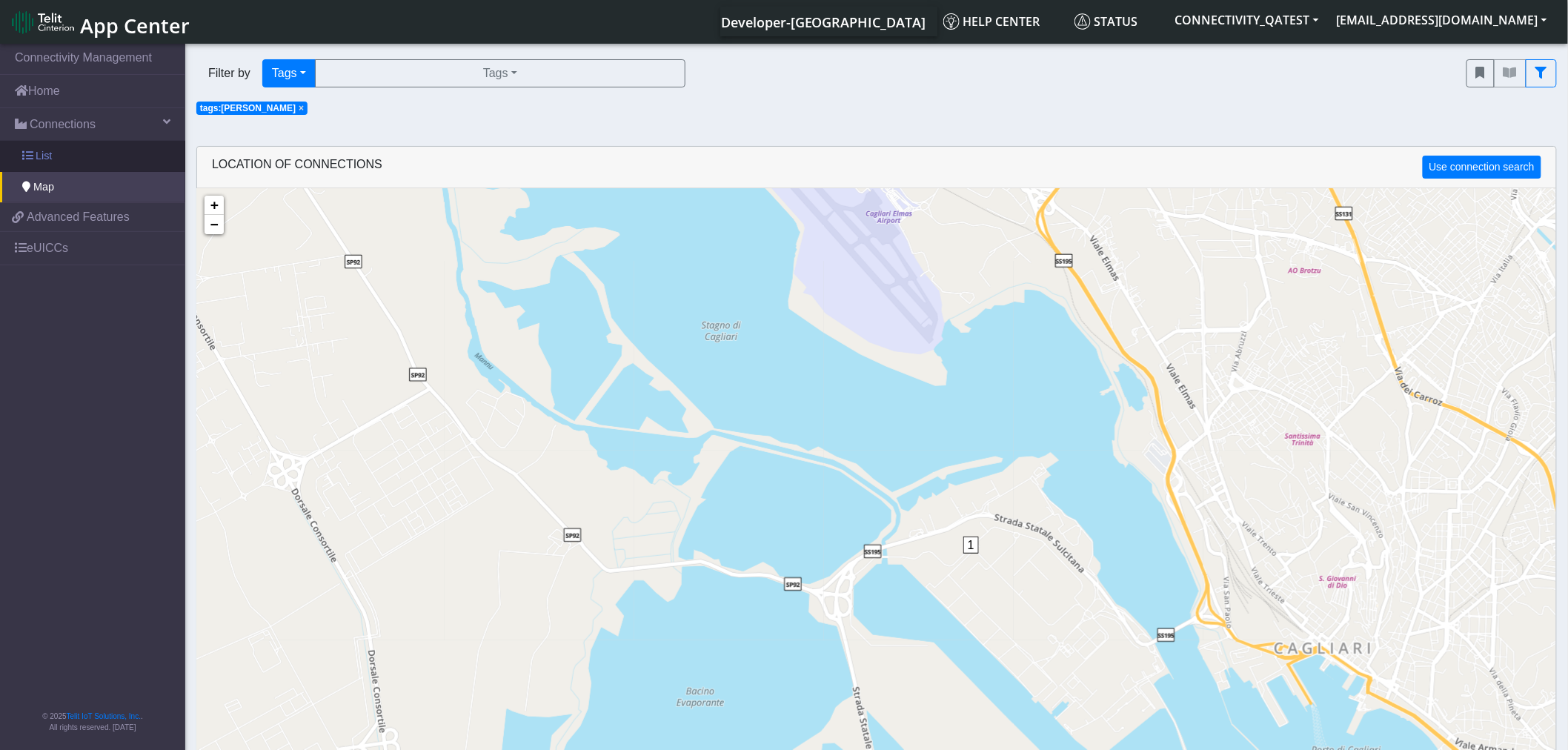
click at [82, 149] on link "List" at bounding box center [92, 156] width 185 height 31
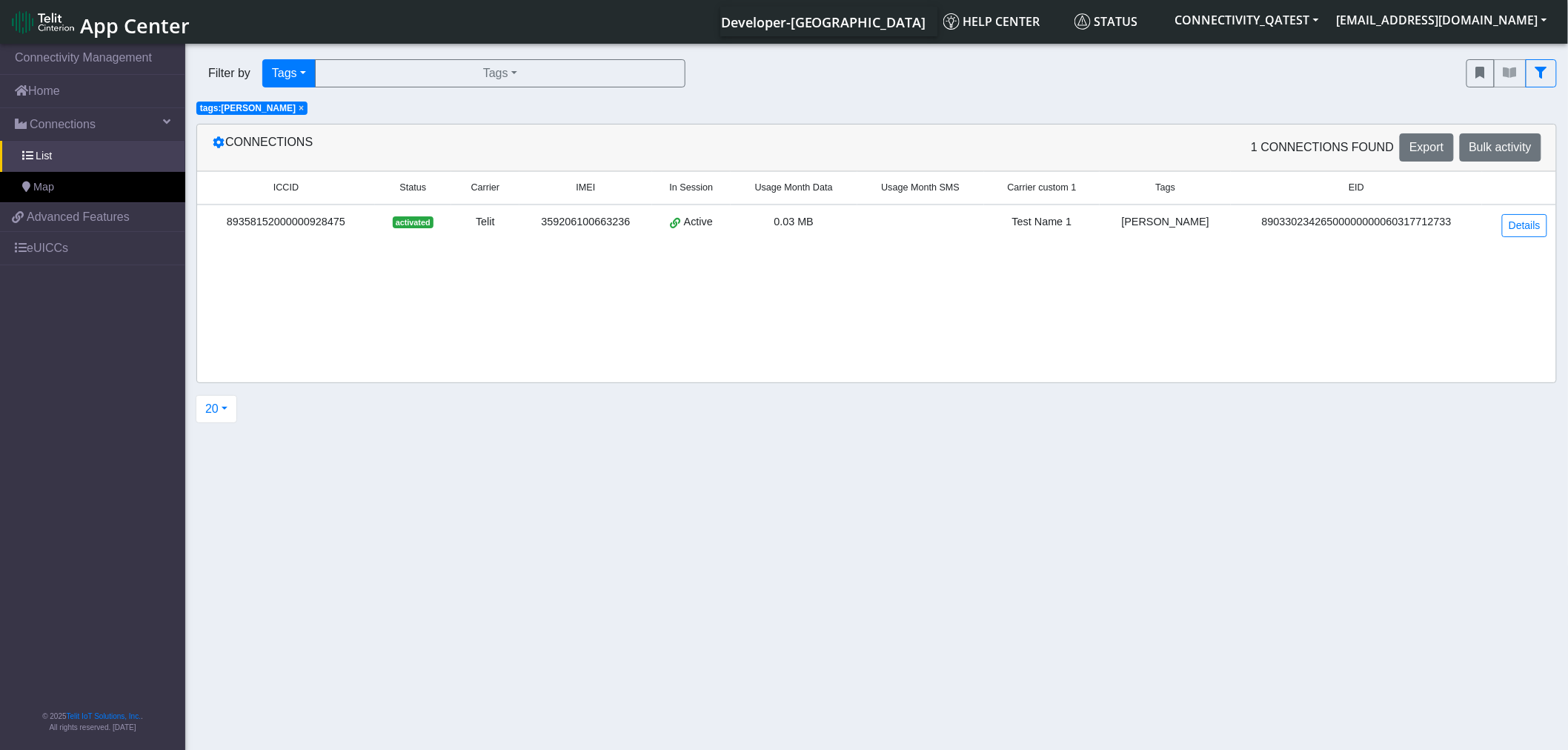
click at [97, 23] on span "App Center" at bounding box center [134, 25] width 110 height 28
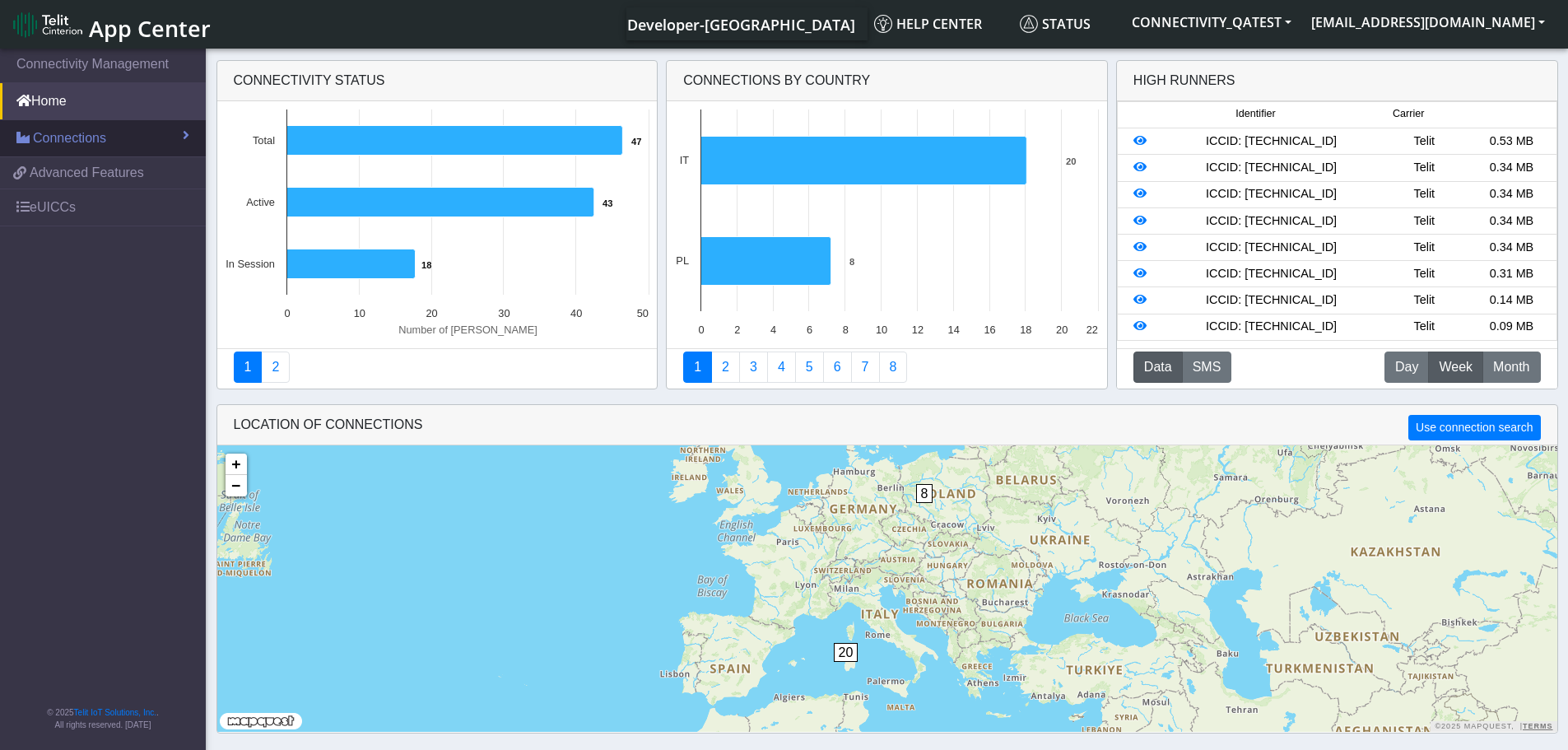
click at [147, 131] on link "Connections" at bounding box center [102, 138] width 206 height 36
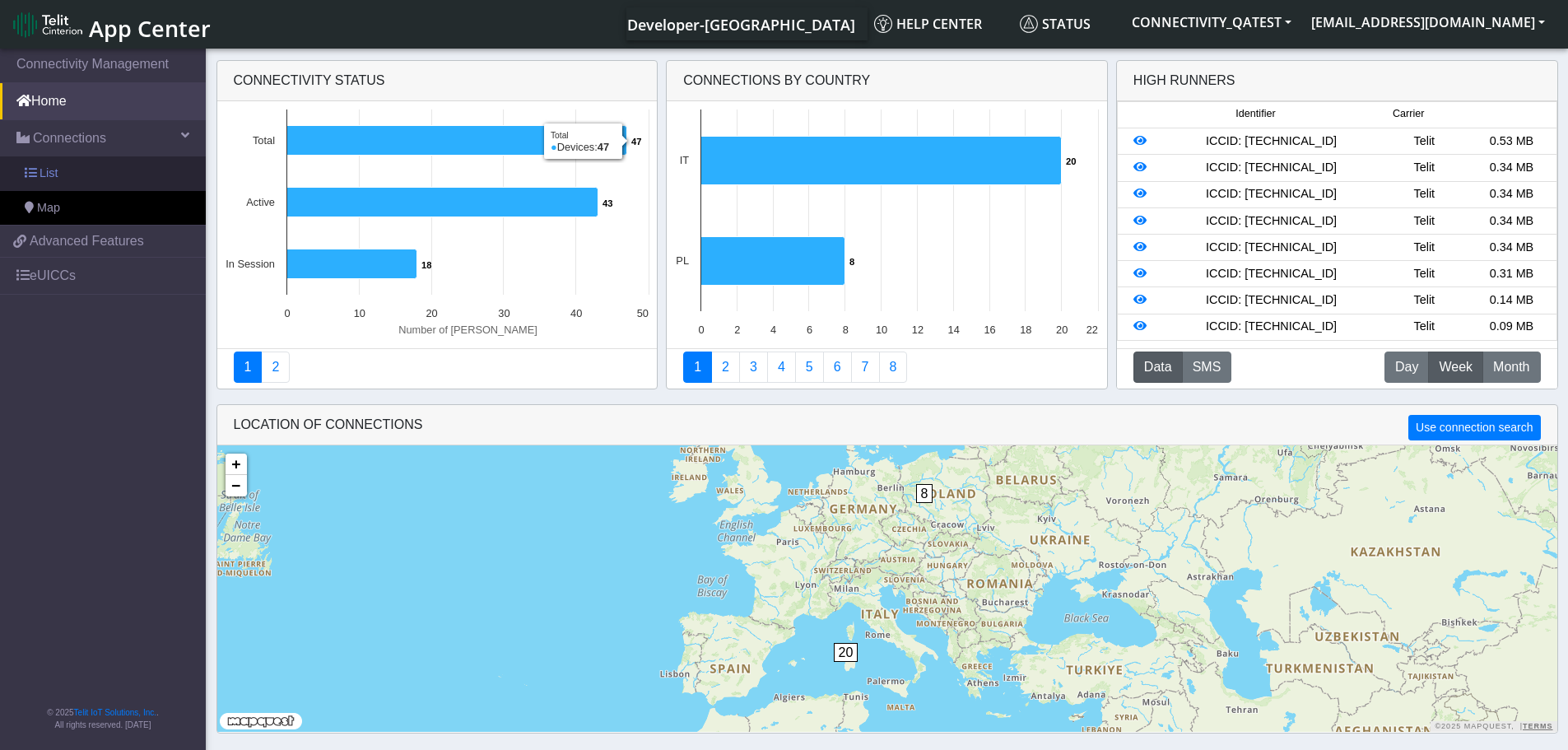
click at [86, 176] on link "List" at bounding box center [102, 173] width 206 height 35
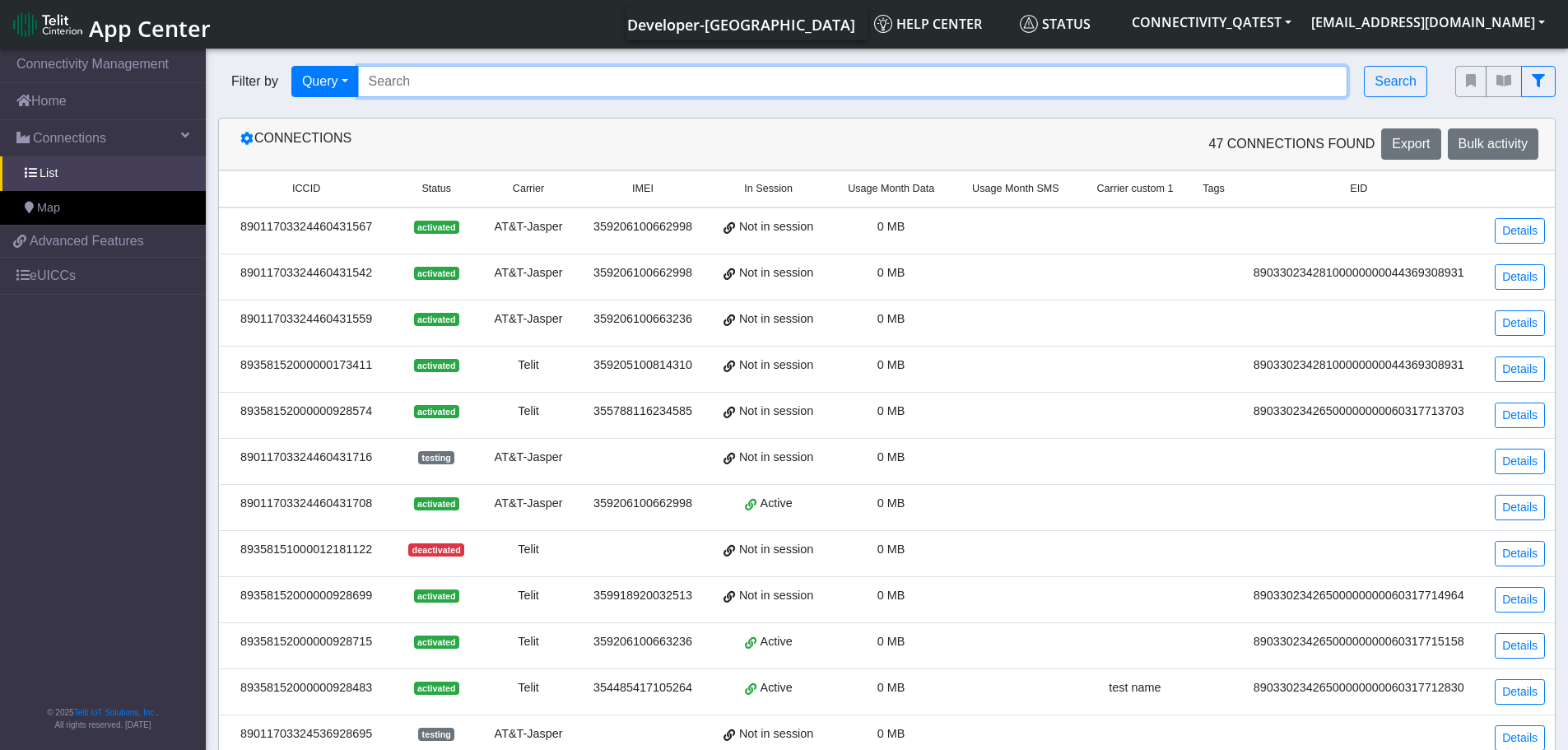
click at [482, 85] on input "Search..." at bounding box center [853, 81] width 990 height 31
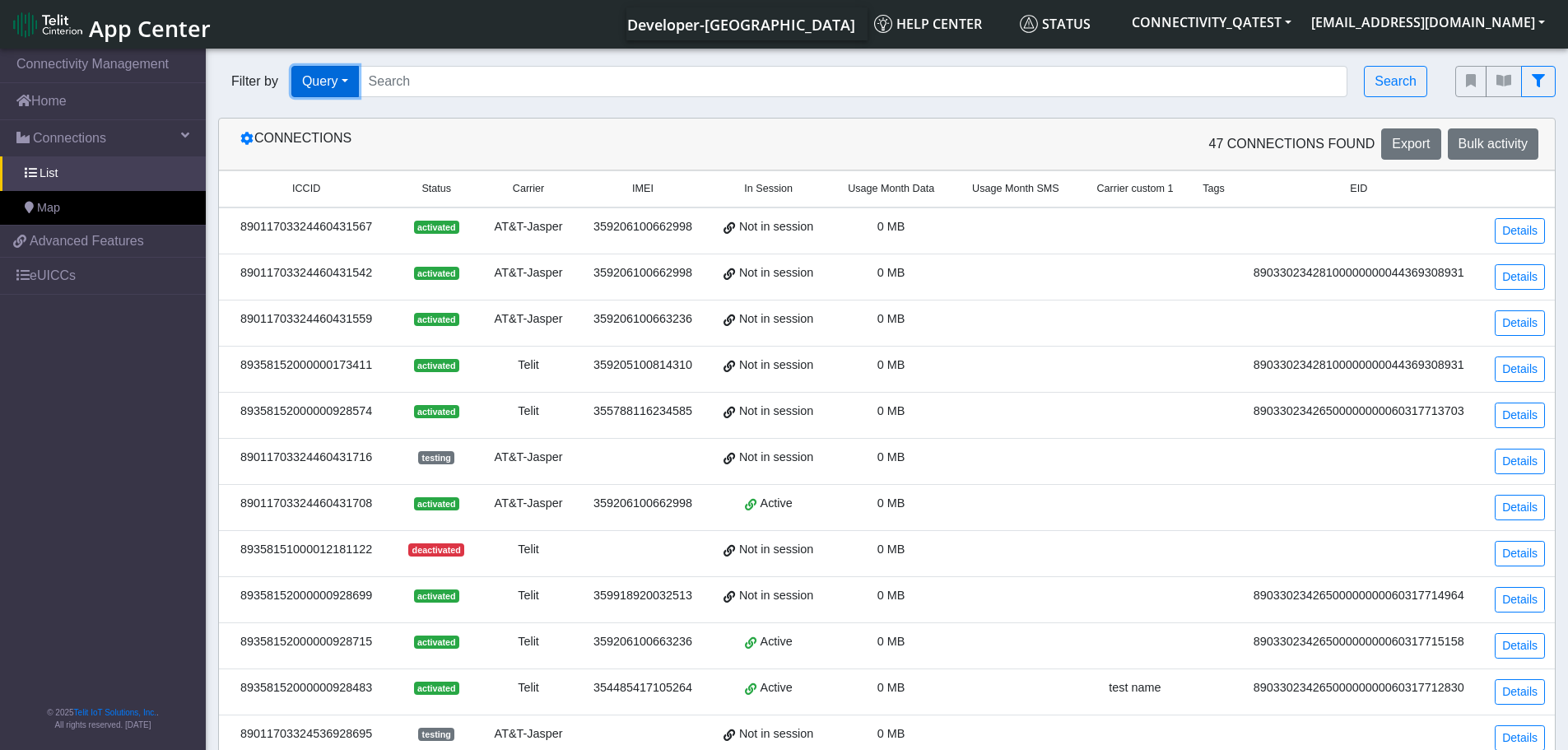
click at [309, 74] on button "Query" at bounding box center [325, 81] width 68 height 31
click at [341, 200] on button "Tags" at bounding box center [357, 198] width 130 height 26
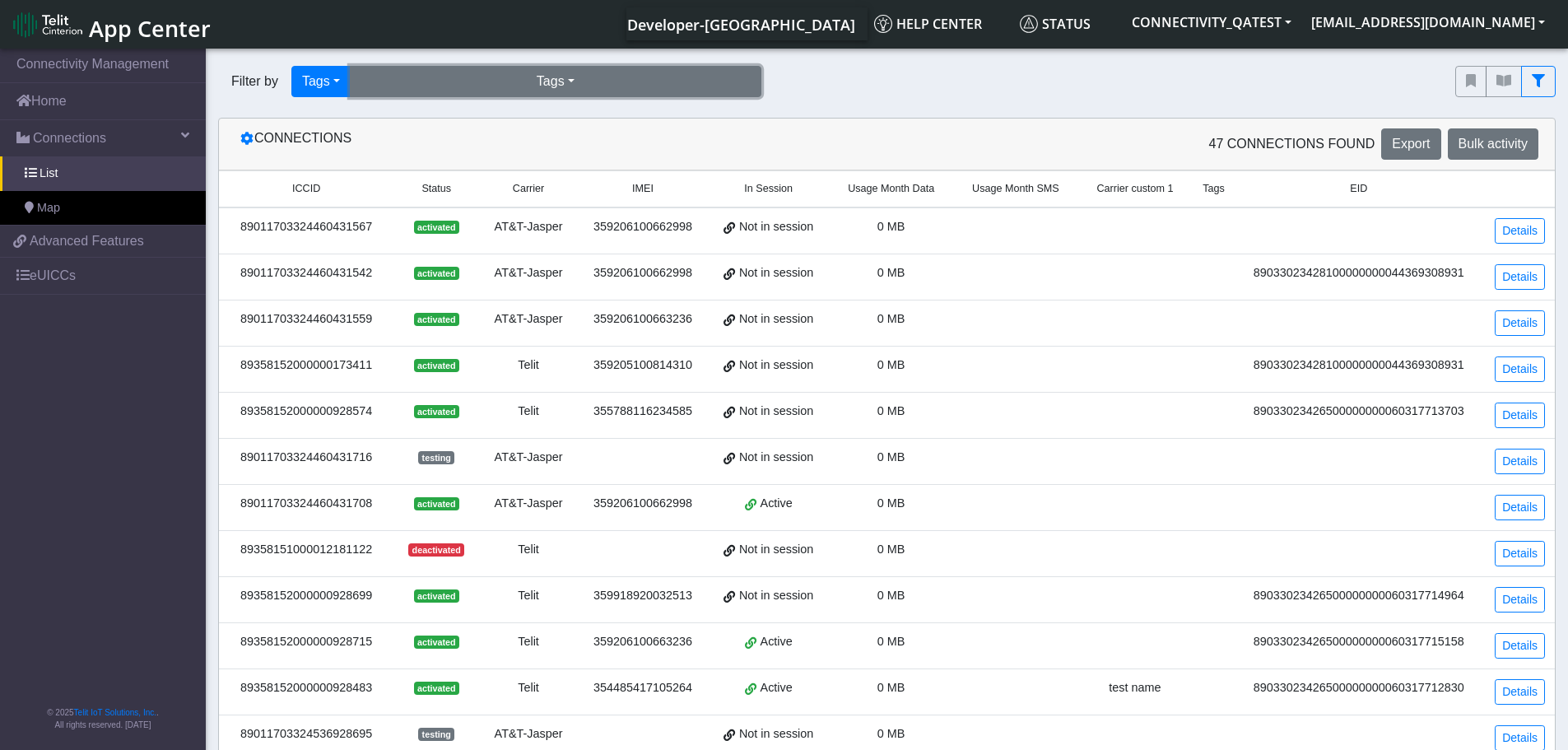
click at [481, 87] on button "Tags" at bounding box center [556, 81] width 412 height 31
click at [466, 117] on button "incompatible-pl (3)" at bounding box center [556, 119] width 410 height 26
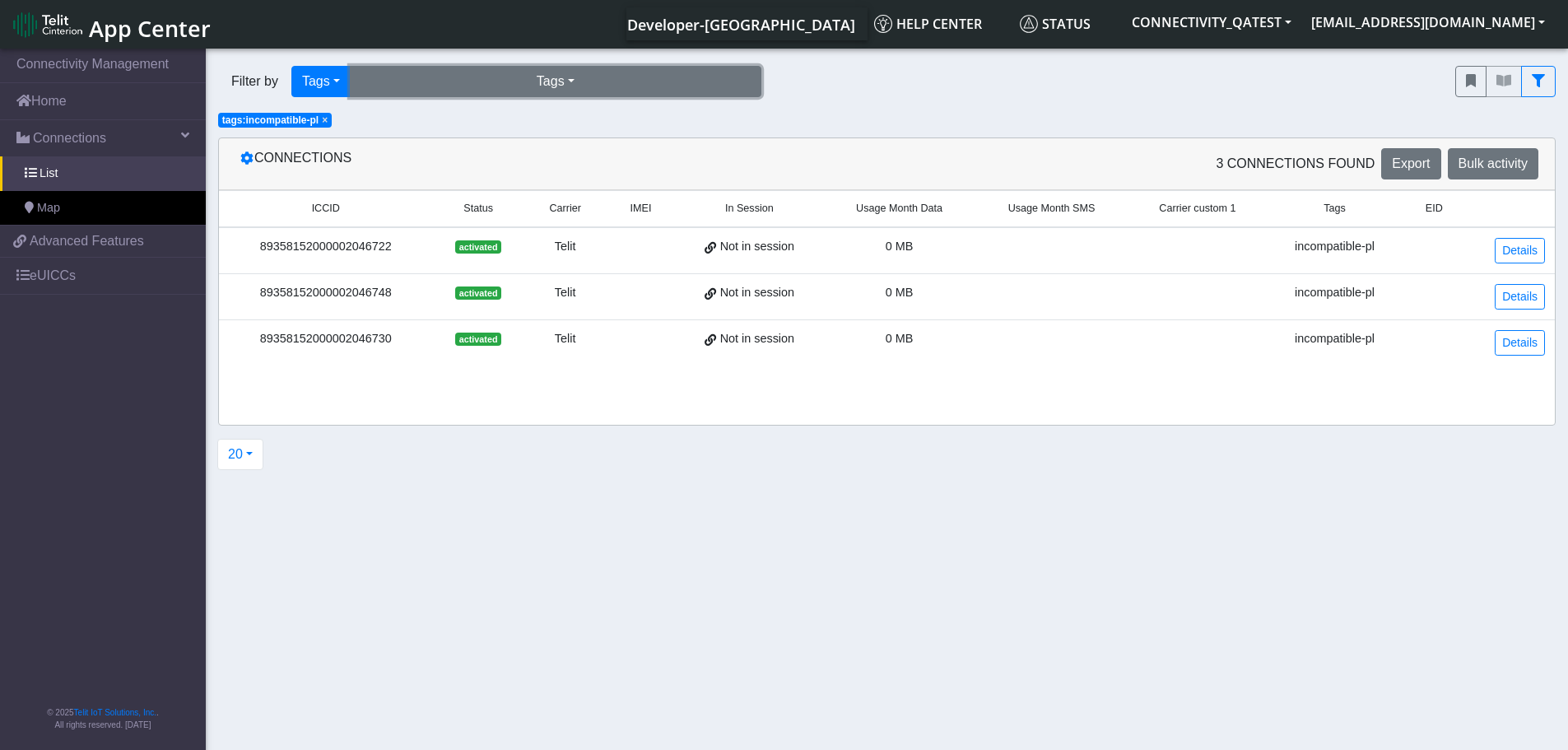
click at [510, 85] on button "Tags" at bounding box center [556, 81] width 412 height 31
click at [493, 120] on button "incompatible-pl (3)" at bounding box center [556, 119] width 410 height 26
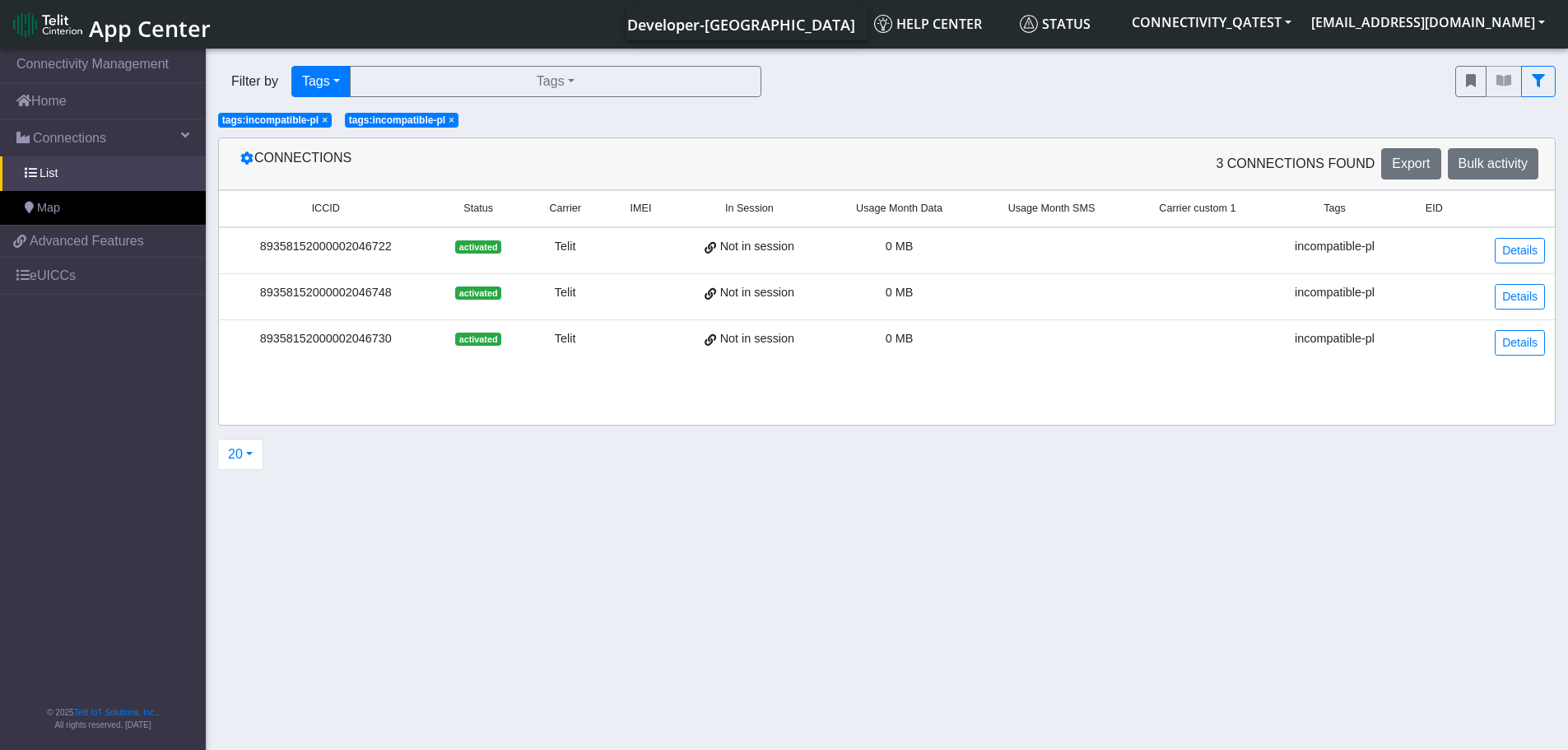
click at [451, 121] on span "×" at bounding box center [451, 120] width 6 height 12
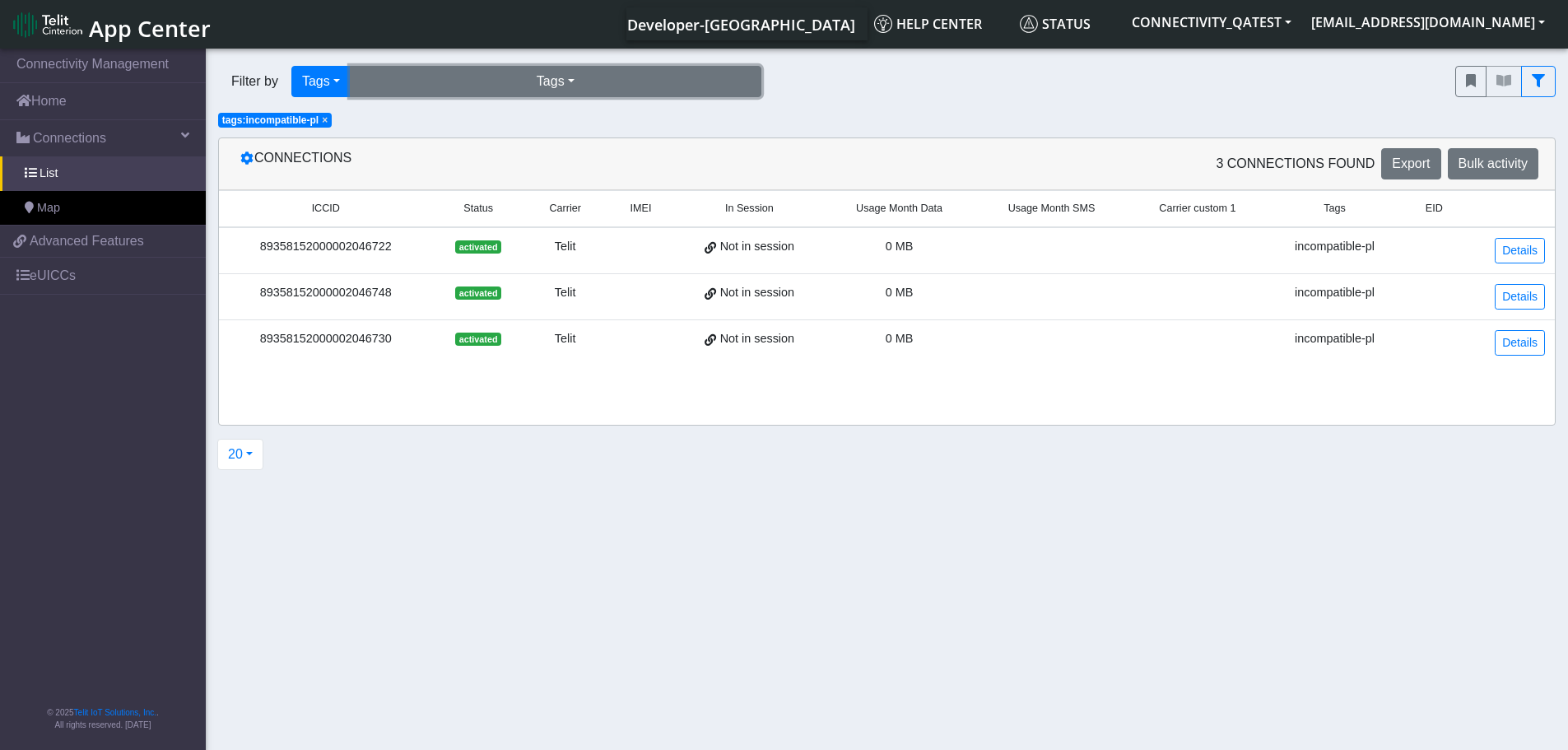
click at [390, 85] on button "Tags" at bounding box center [556, 81] width 412 height 31
click at [408, 124] on button "incompatible-pl (3)" at bounding box center [556, 119] width 410 height 26
